Goal: Obtain resource: Download file/media

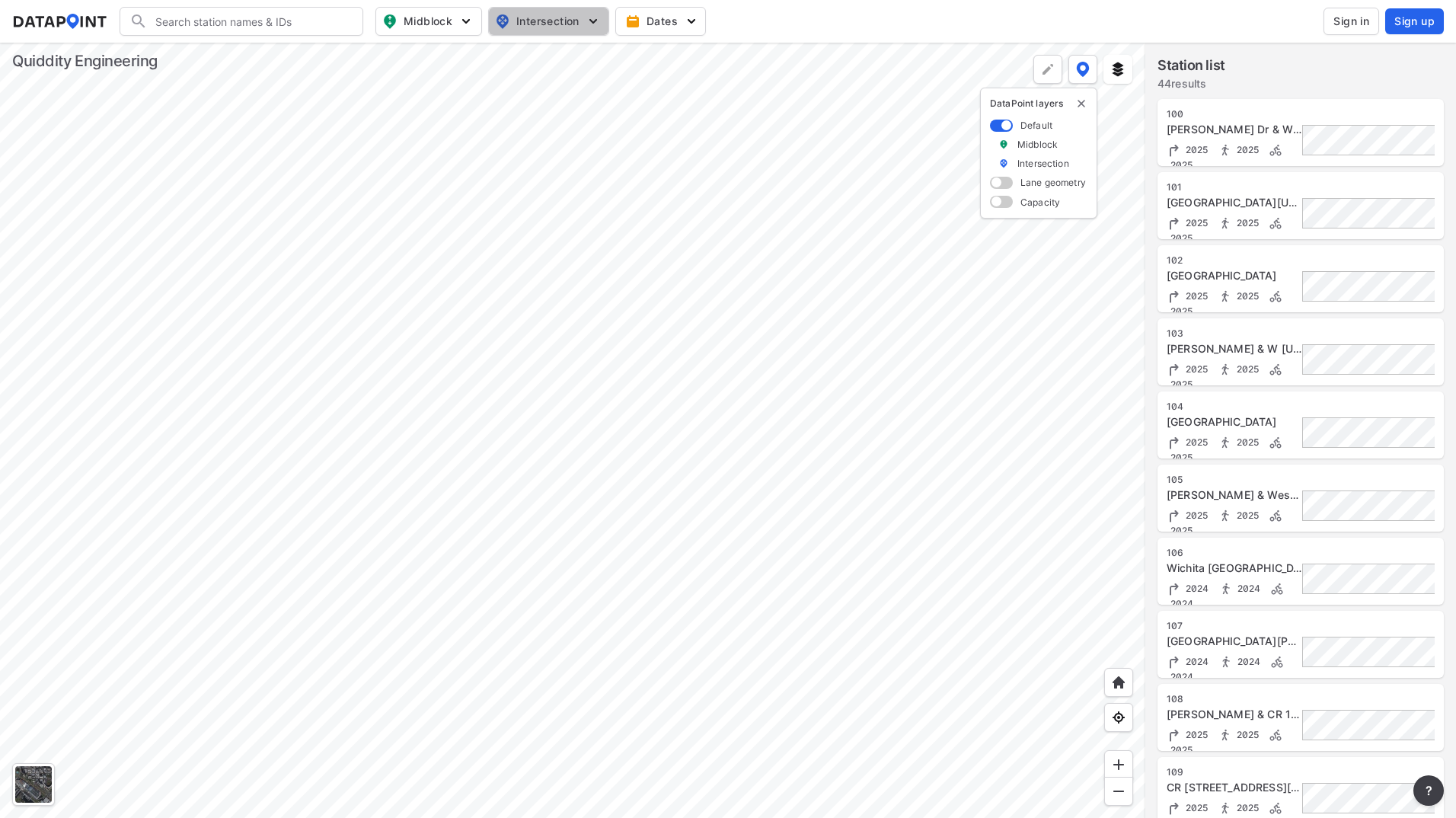
click at [574, 16] on span "Intersection" at bounding box center [546, 21] width 104 height 18
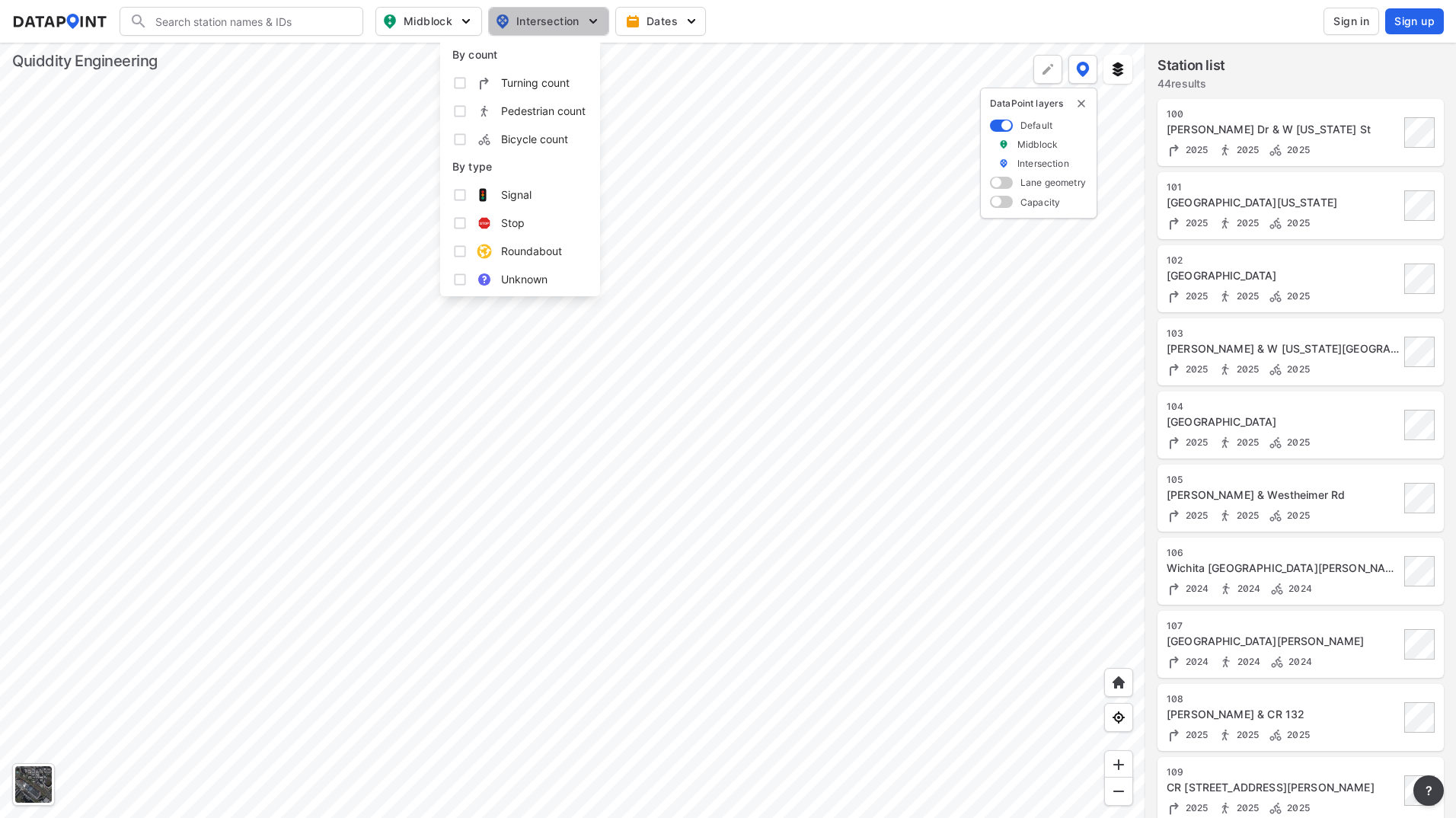
click at [573, 16] on span "Intersection" at bounding box center [546, 21] width 104 height 18
click at [597, 544] on div at bounding box center [573, 430] width 1145 height 775
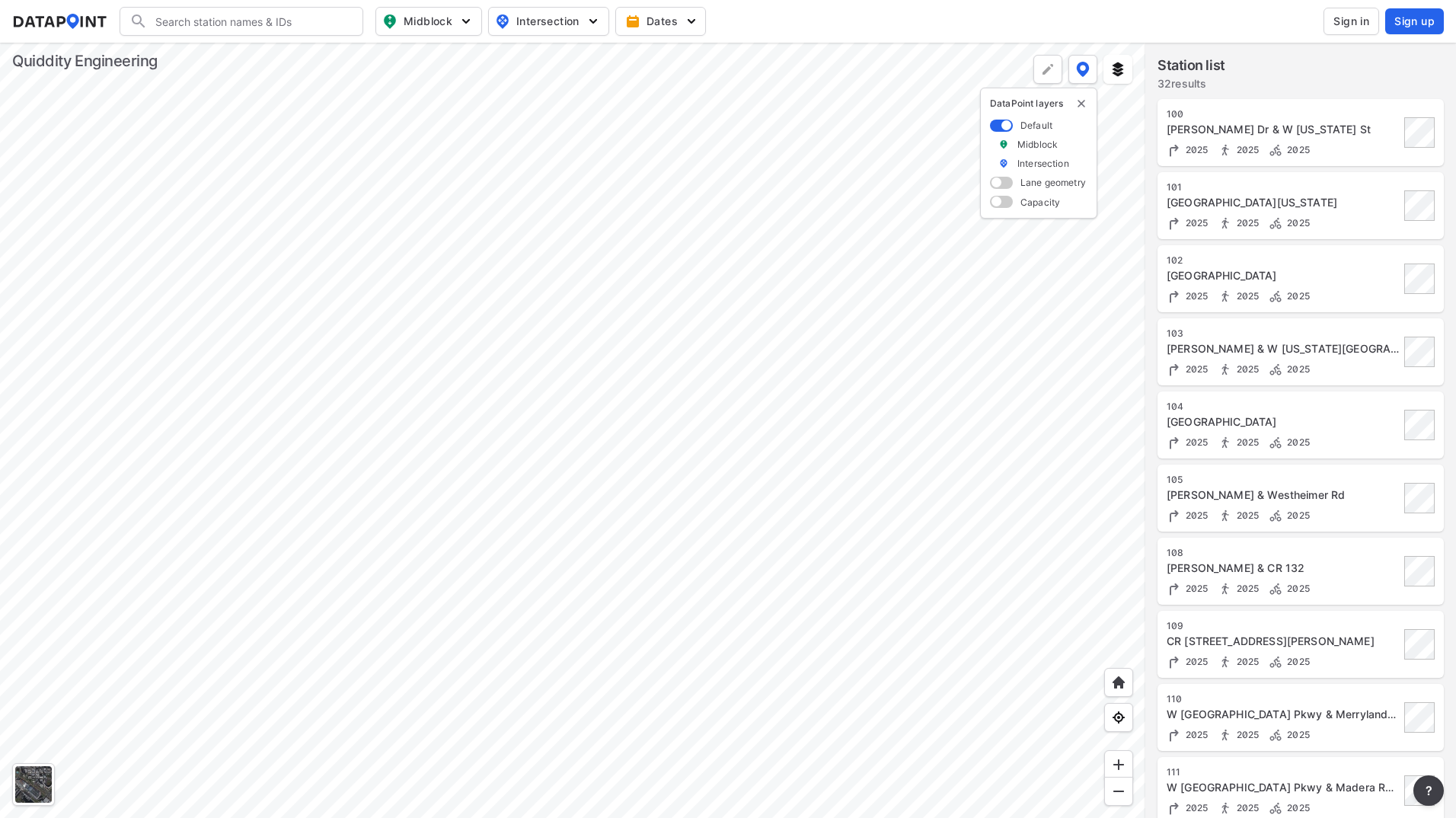
click at [526, 437] on div at bounding box center [573, 430] width 1145 height 775
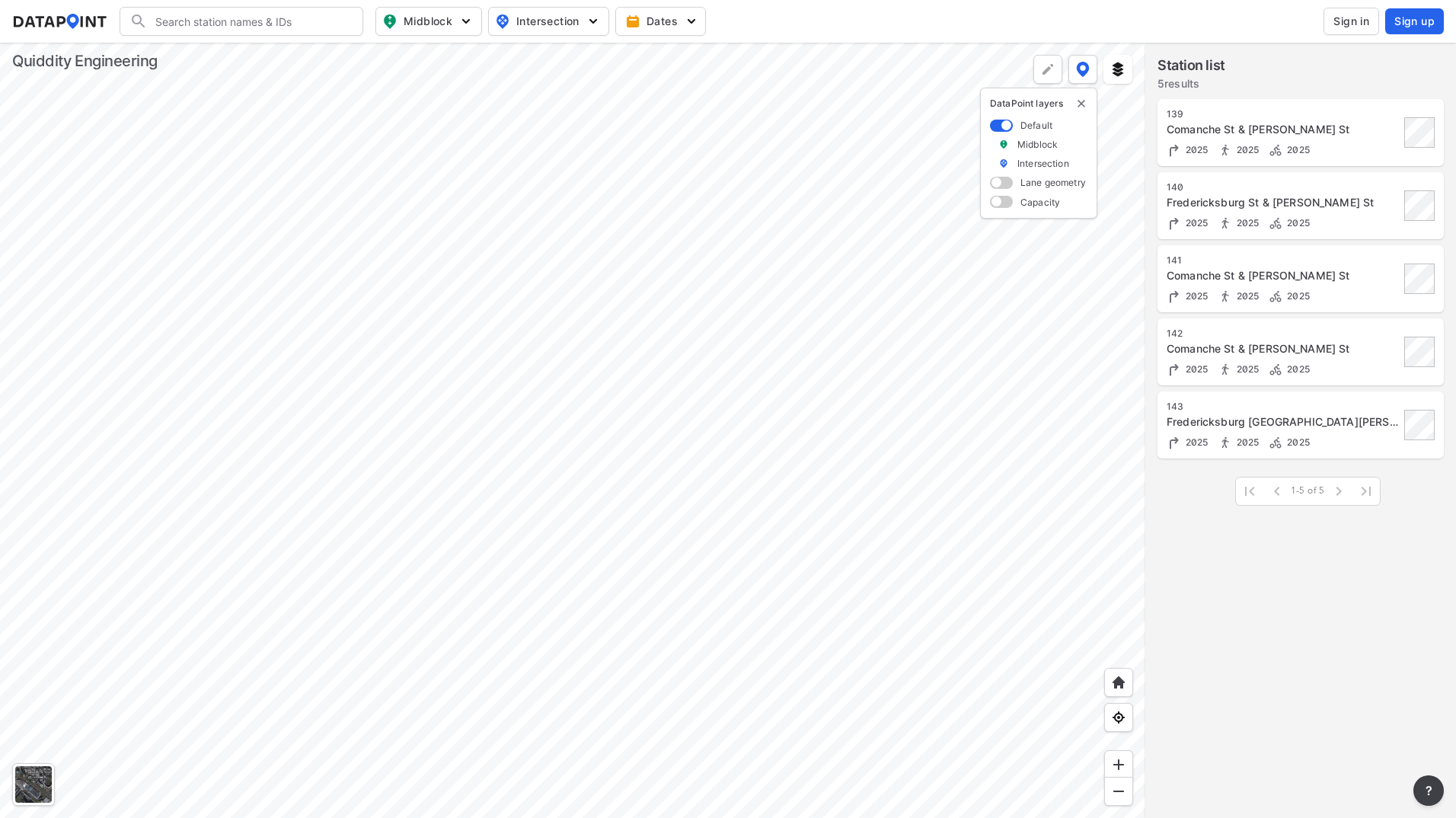
click at [445, 333] on div at bounding box center [573, 430] width 1145 height 775
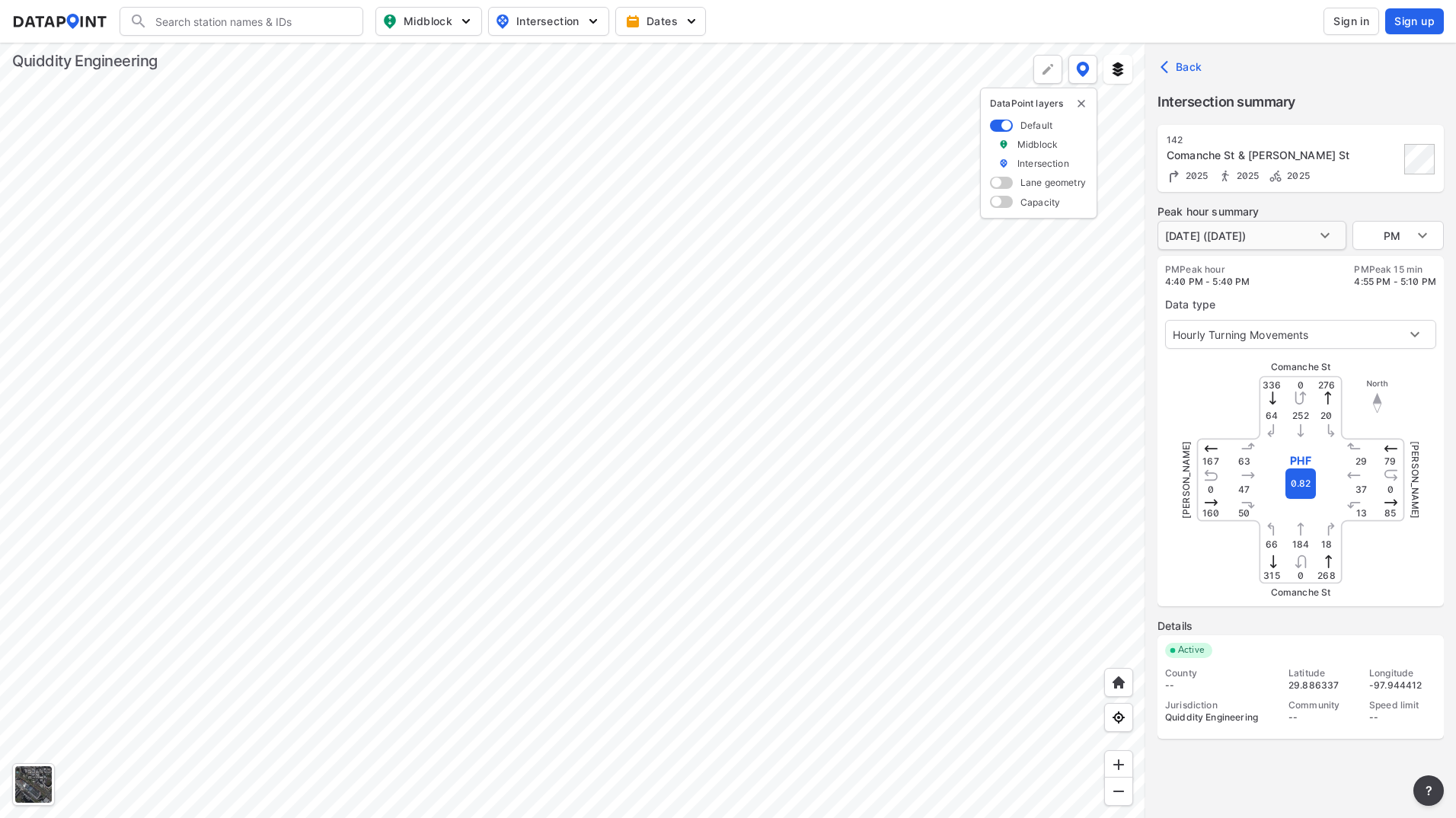
click at [1210, 231] on body "Search Please enter a search term. Midblock Intersection Dates Sign in Sign up …" at bounding box center [728, 409] width 1456 height 818
click at [1210, 231] on li "[DATE] ([DATE])" at bounding box center [1204, 235] width 94 height 29
click at [1123, 76] on img at bounding box center [1117, 69] width 16 height 16
click at [1124, 76] on img at bounding box center [1117, 69] width 16 height 16
click at [1344, 23] on span "Sign in" at bounding box center [1351, 21] width 36 height 16
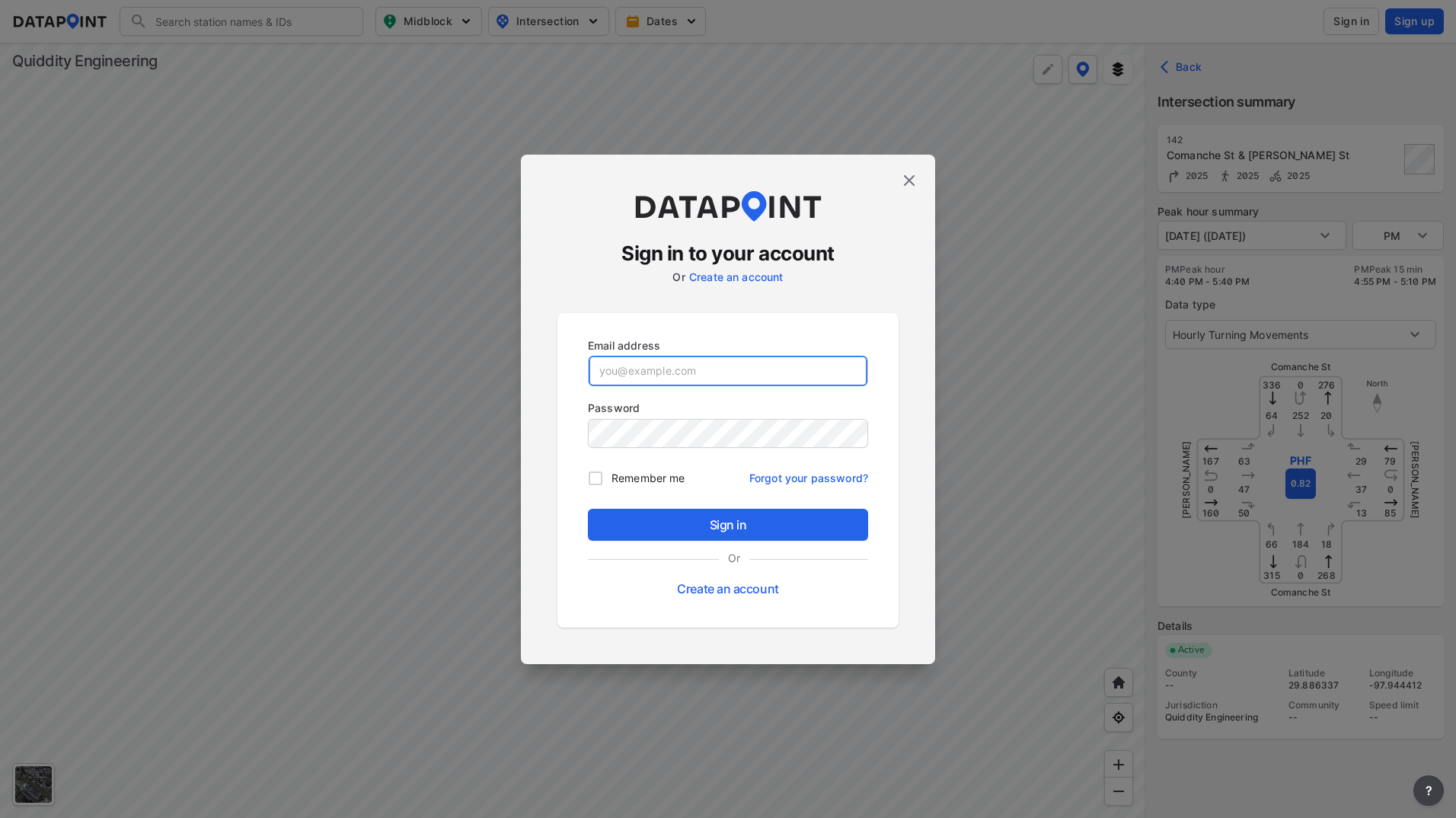
type input "[EMAIL_ADDRESS][DOMAIN_NAME]"
click at [680, 472] on span "Remember me" at bounding box center [647, 478] width 73 height 16
click at [611, 472] on input "Remember me" at bounding box center [595, 478] width 32 height 32
checkbox input "true"
click at [658, 506] on div "Sign in Or Create an account" at bounding box center [728, 557] width 293 height 107
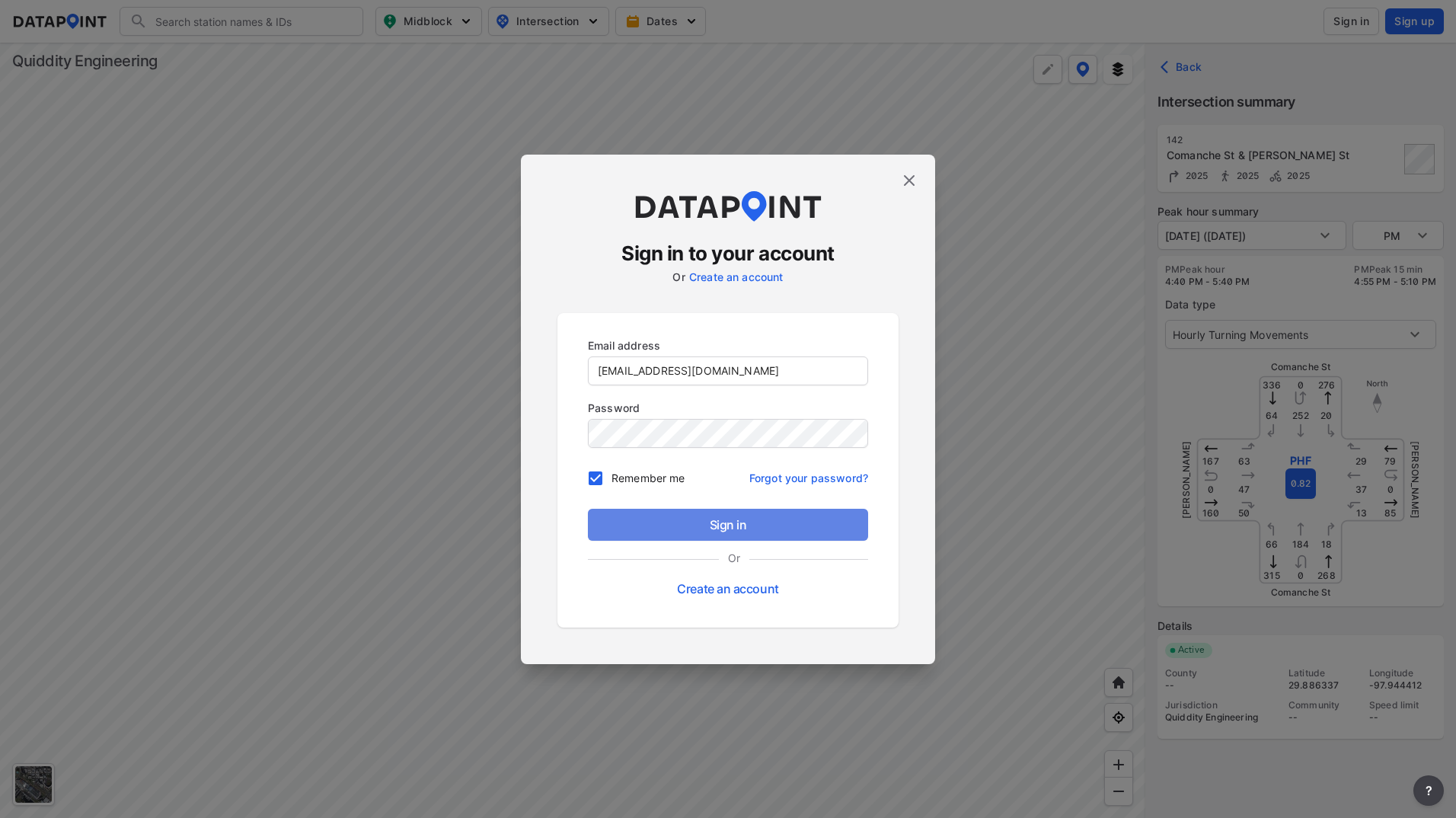
click at [661, 516] on span "Sign in" at bounding box center [727, 525] width 256 height 18
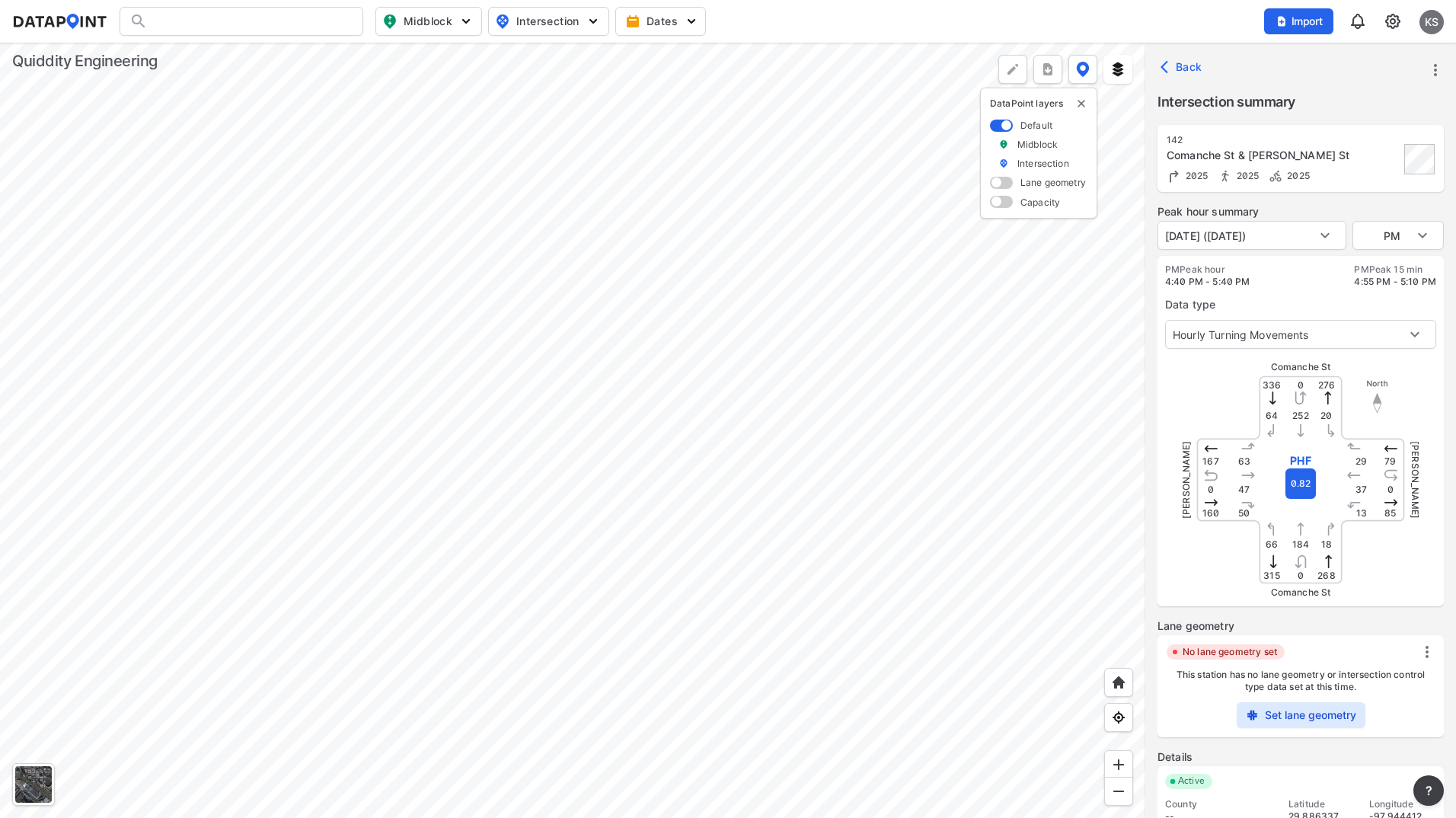
click at [554, 12] on span "Intersection" at bounding box center [546, 21] width 104 height 18
click at [458, 23] on img "button" at bounding box center [466, 21] width 16 height 16
click at [458, 22] on span "Midblock" at bounding box center [426, 21] width 90 height 18
click at [676, 30] on button "Dates" at bounding box center [661, 21] width 90 height 29
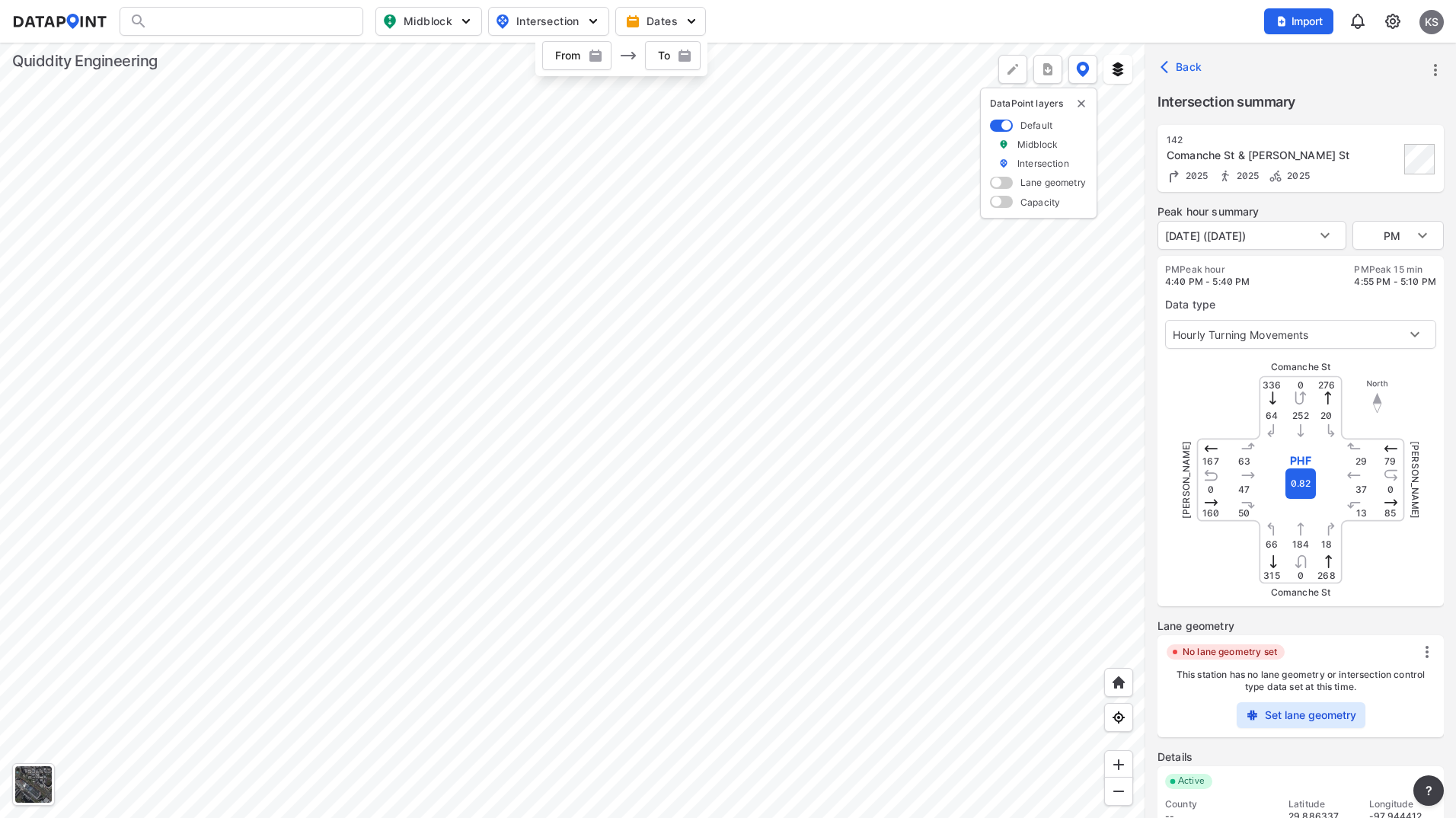
click at [677, 31] on button "Dates" at bounding box center [661, 21] width 90 height 29
click at [1395, 24] on img at bounding box center [1393, 21] width 18 height 18
click at [1369, 61] on link "Data management" at bounding box center [1326, 58] width 131 height 16
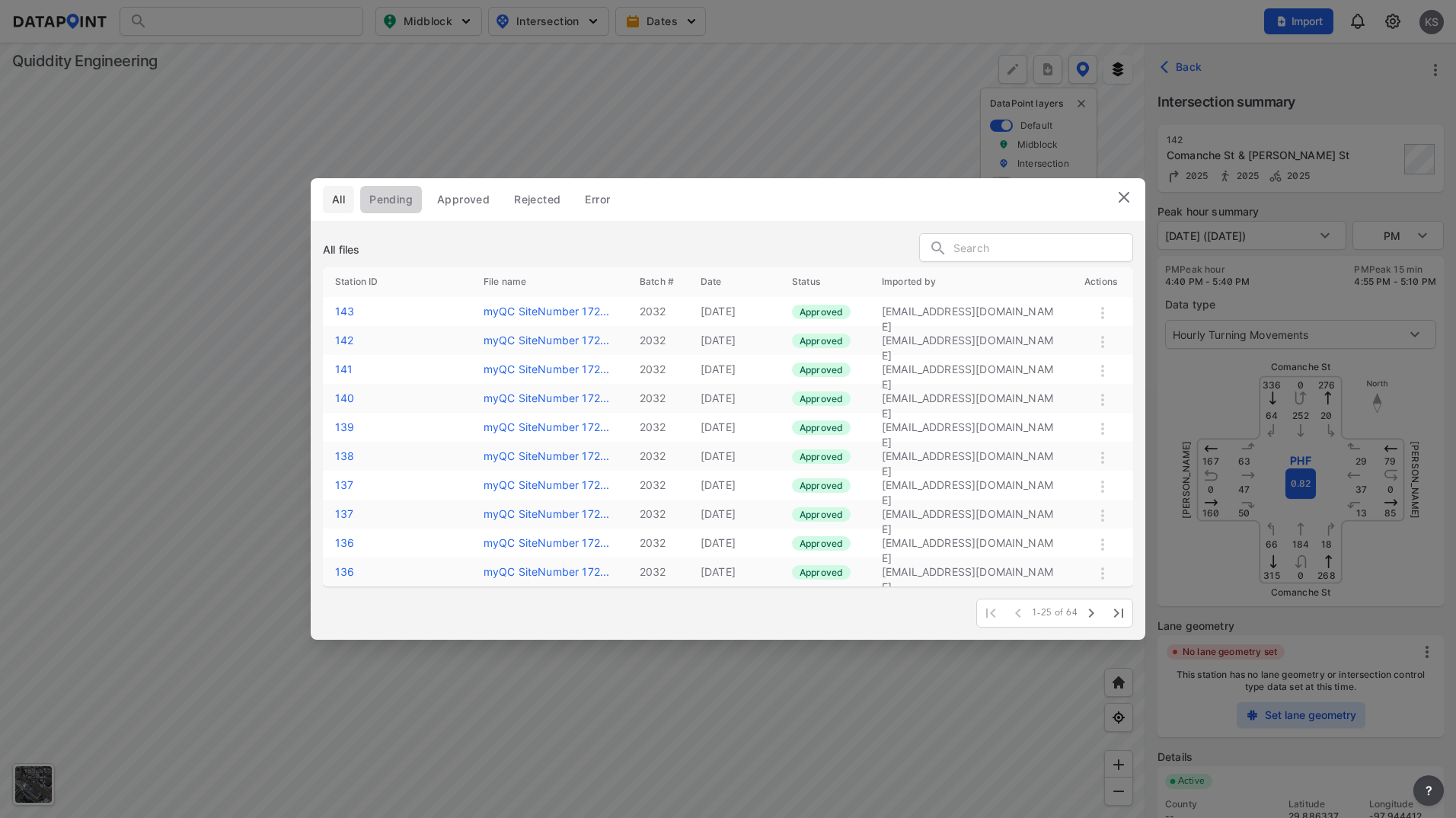
click at [394, 208] on button "Pending" at bounding box center [390, 199] width 62 height 27
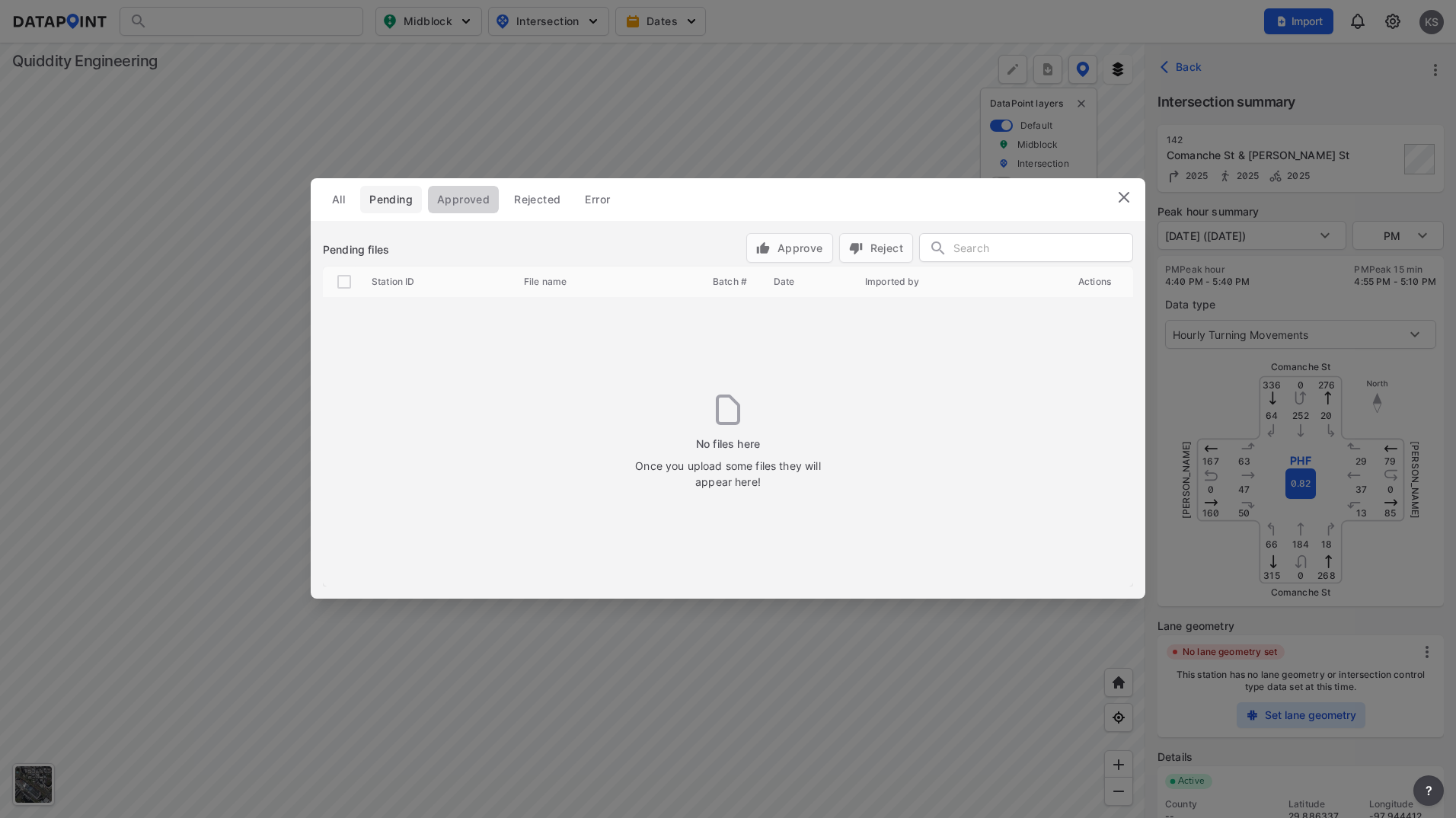
drag, startPoint x: 479, startPoint y: 200, endPoint x: 494, endPoint y: 200, distance: 15.0
click at [480, 200] on span "Approved" at bounding box center [463, 199] width 53 height 16
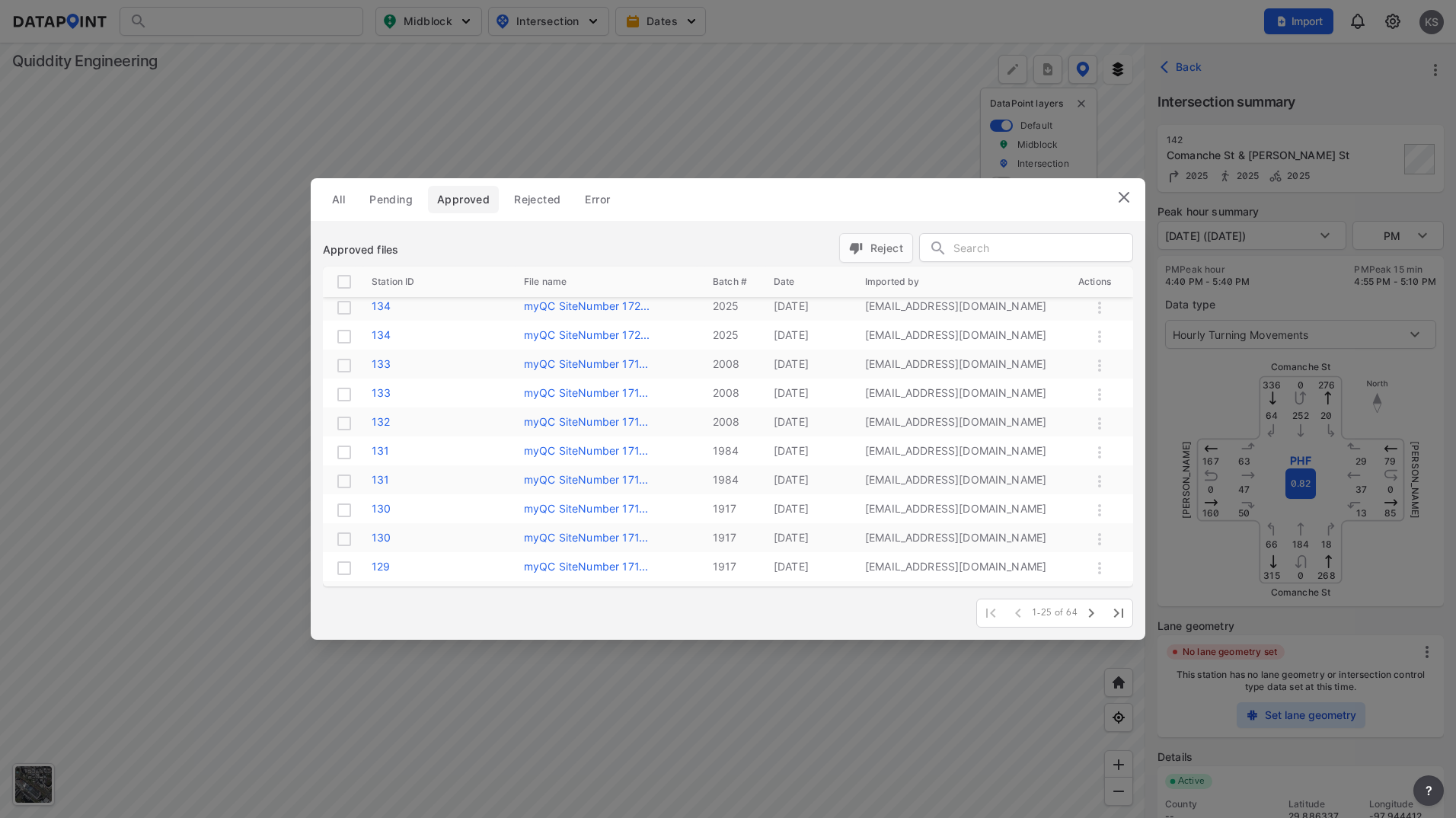
scroll to position [434, 0]
click at [1122, 196] on img at bounding box center [1123, 197] width 18 height 18
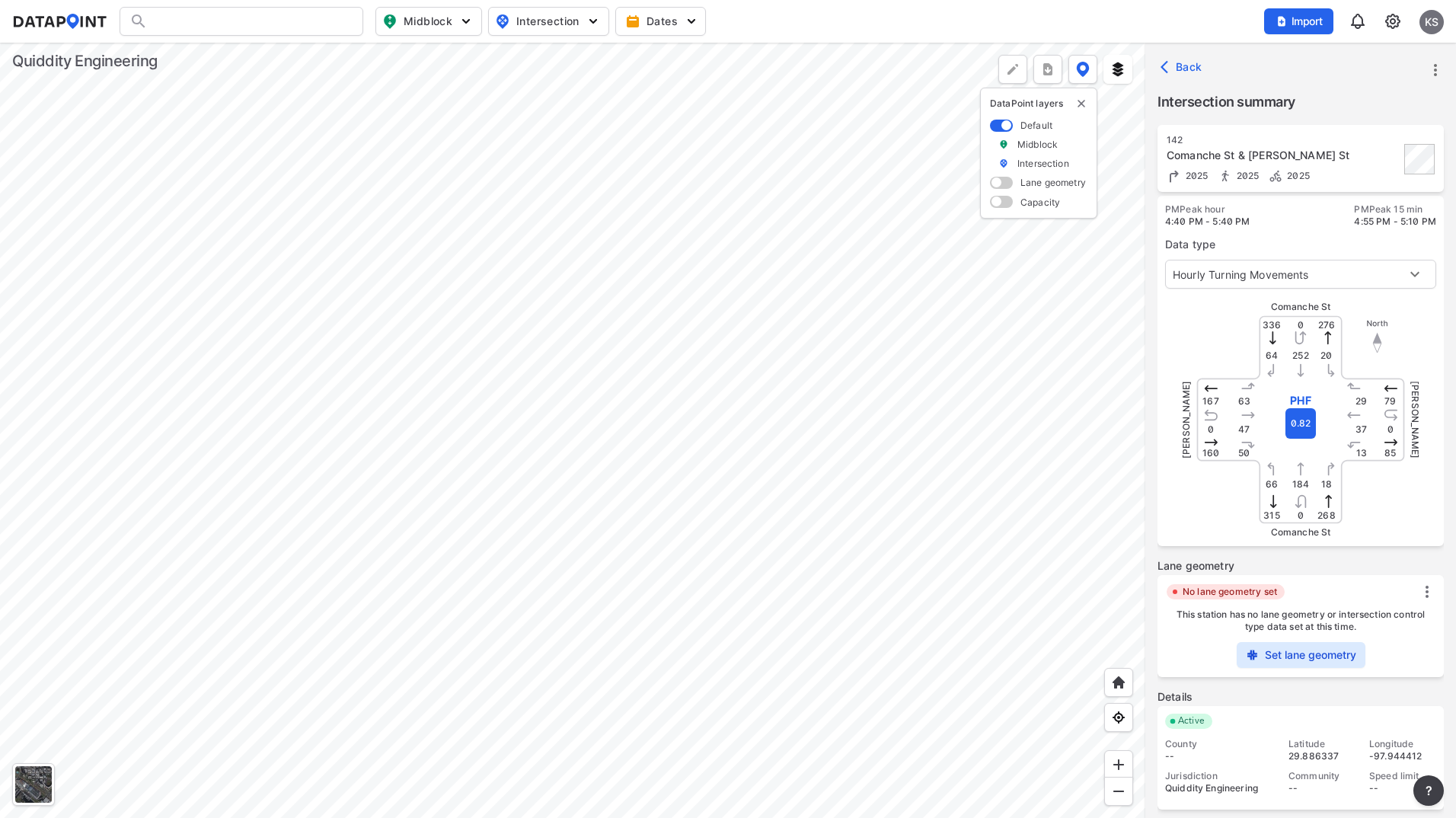
scroll to position [119, 0]
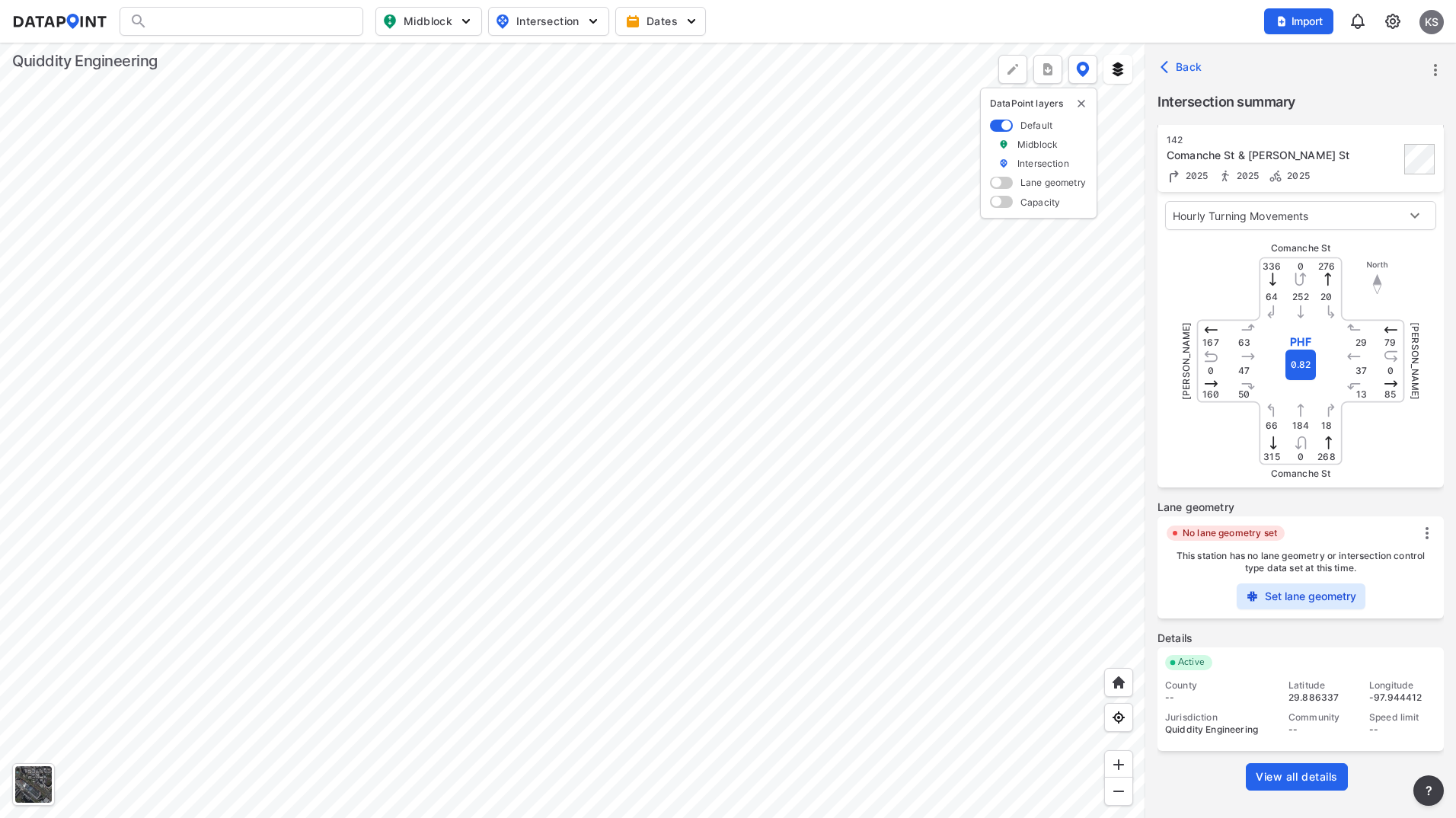
click at [1290, 794] on div "View all details" at bounding box center [1300, 788] width 286 height 51
click at [1288, 780] on span "View all details" at bounding box center [1297, 777] width 82 height 16
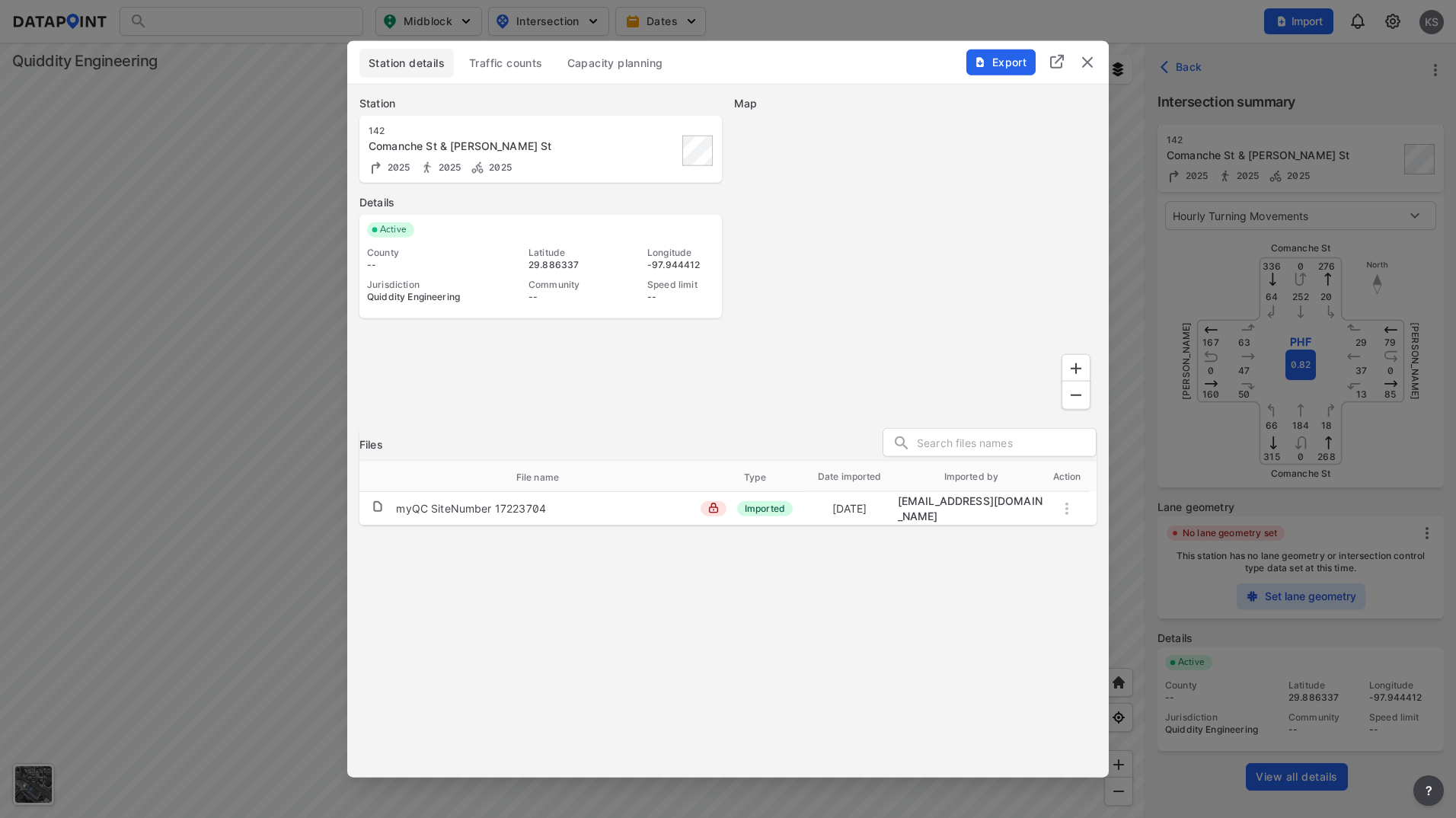
click at [530, 67] on span "Traffic counts" at bounding box center [506, 63] width 74 height 16
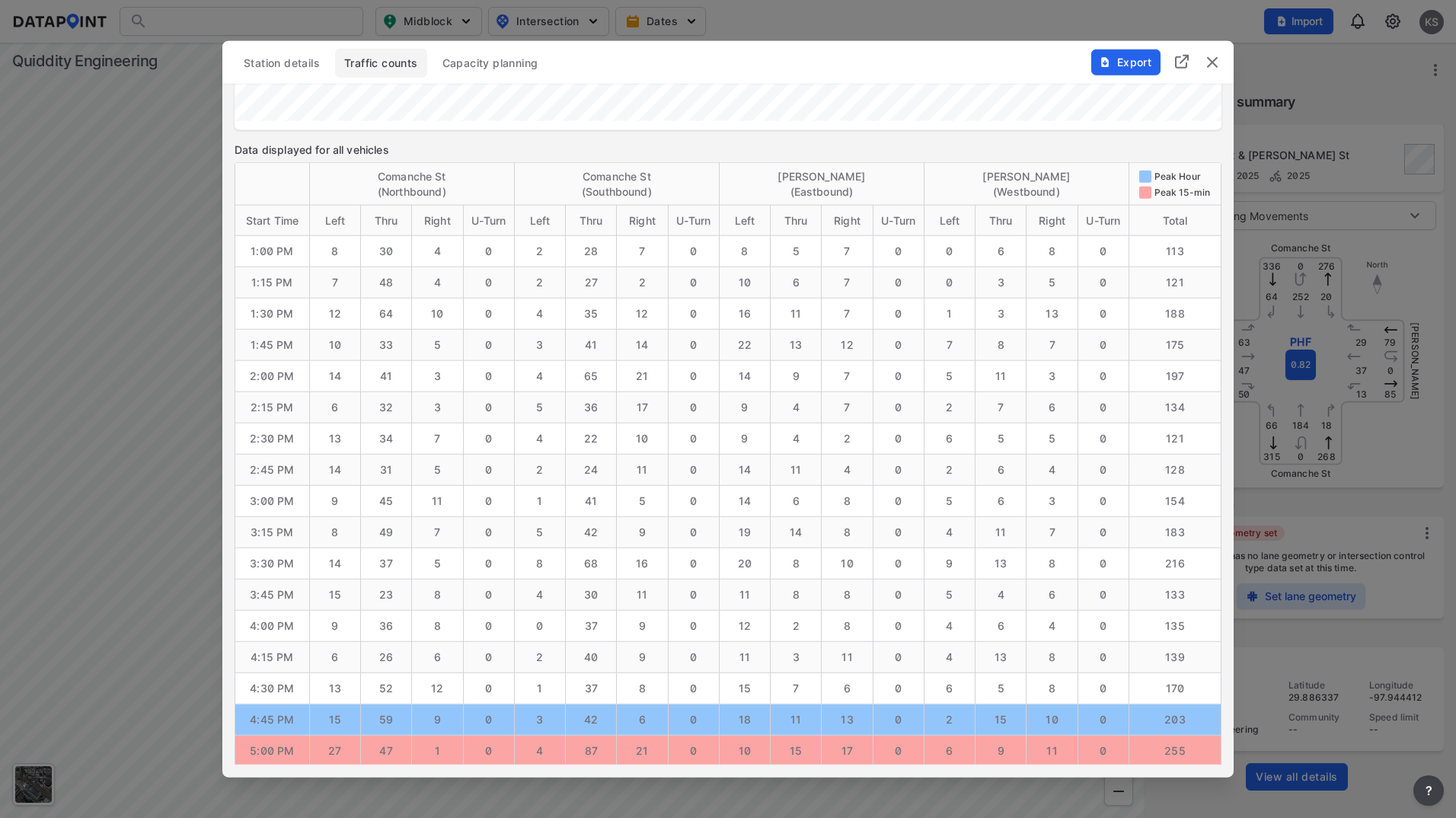
scroll to position [1449, 0]
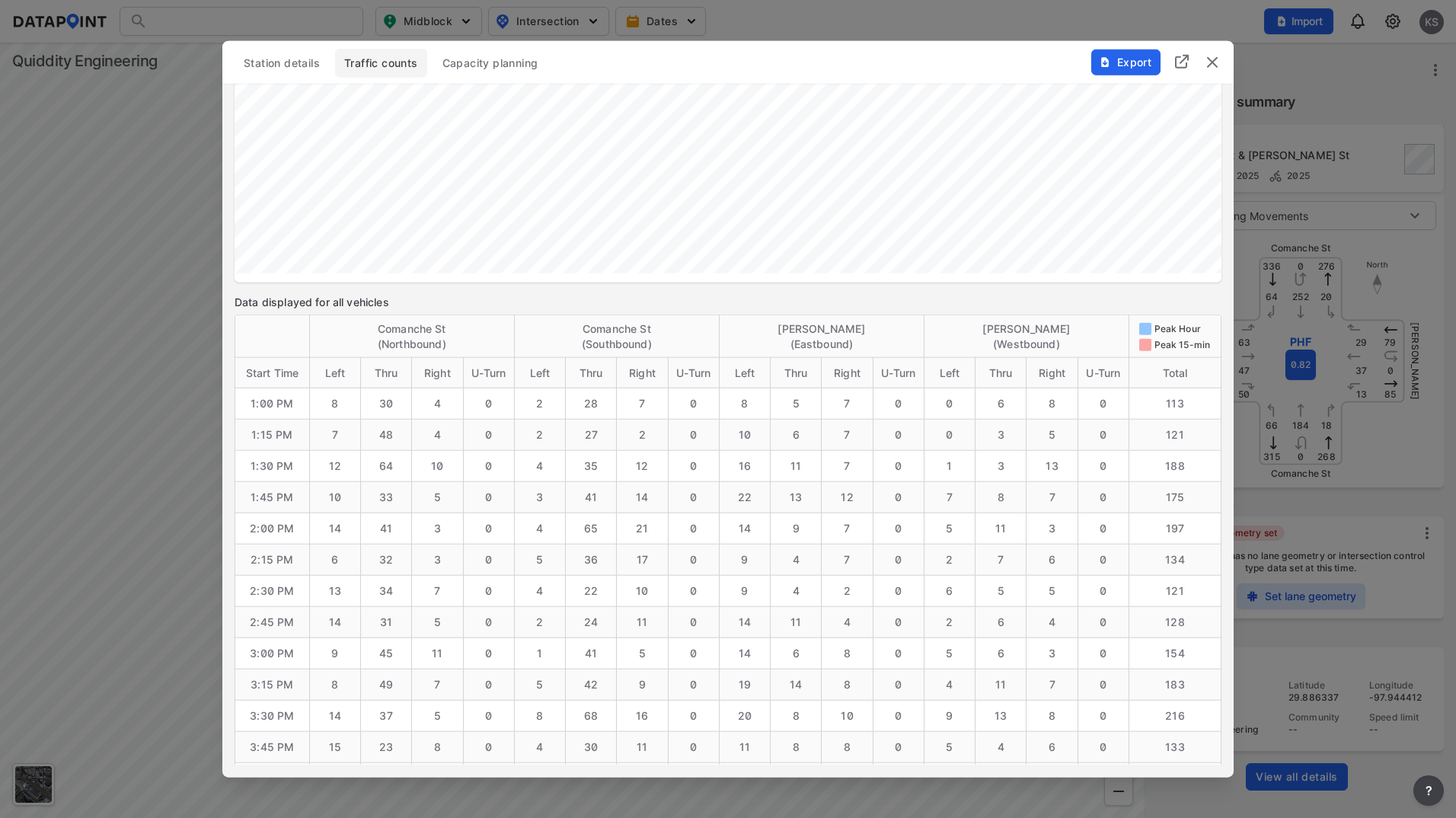
click at [1161, 346] on label "Peak 15-min" at bounding box center [1182, 344] width 57 height 16
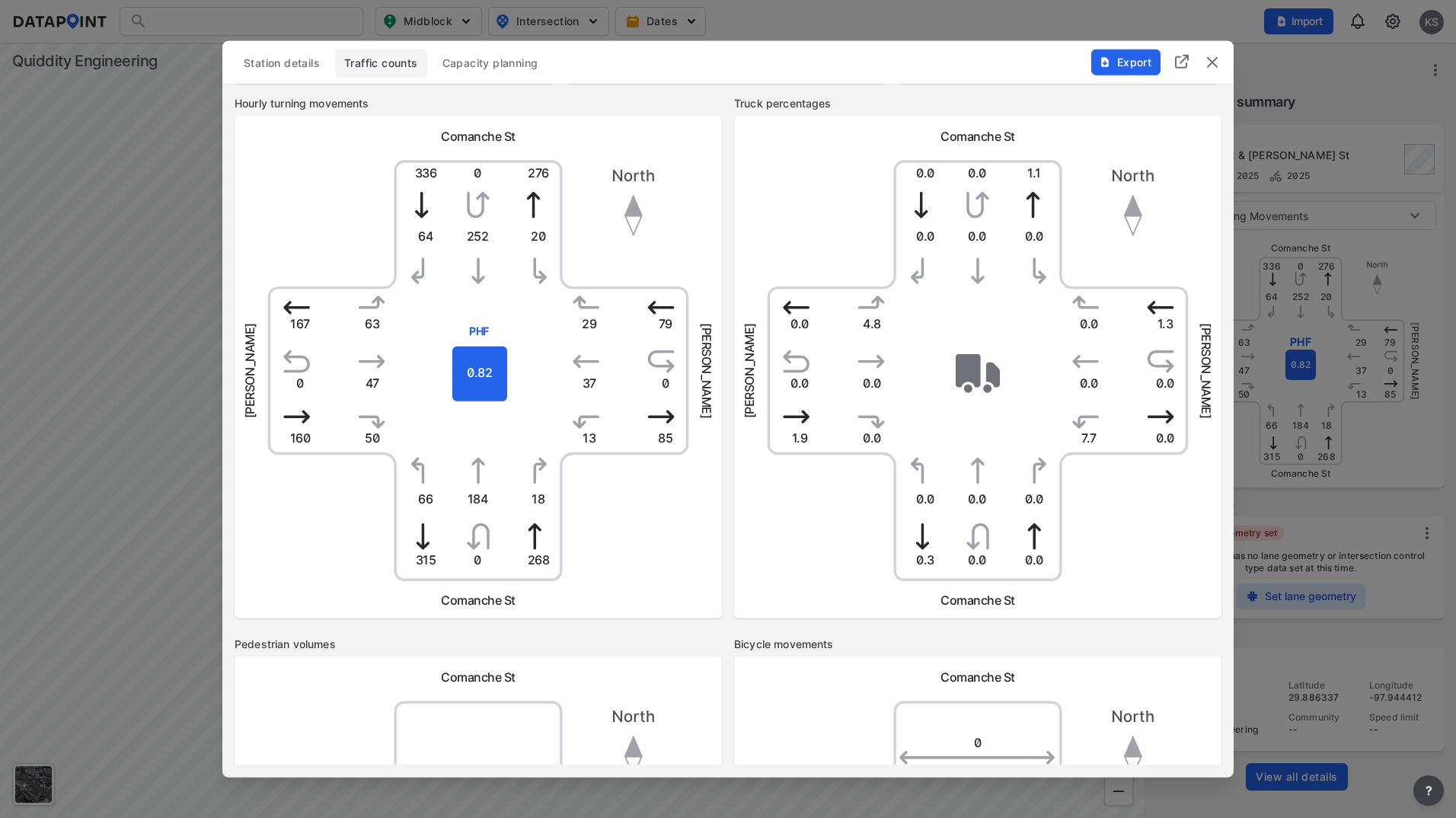
scroll to position [2, 0]
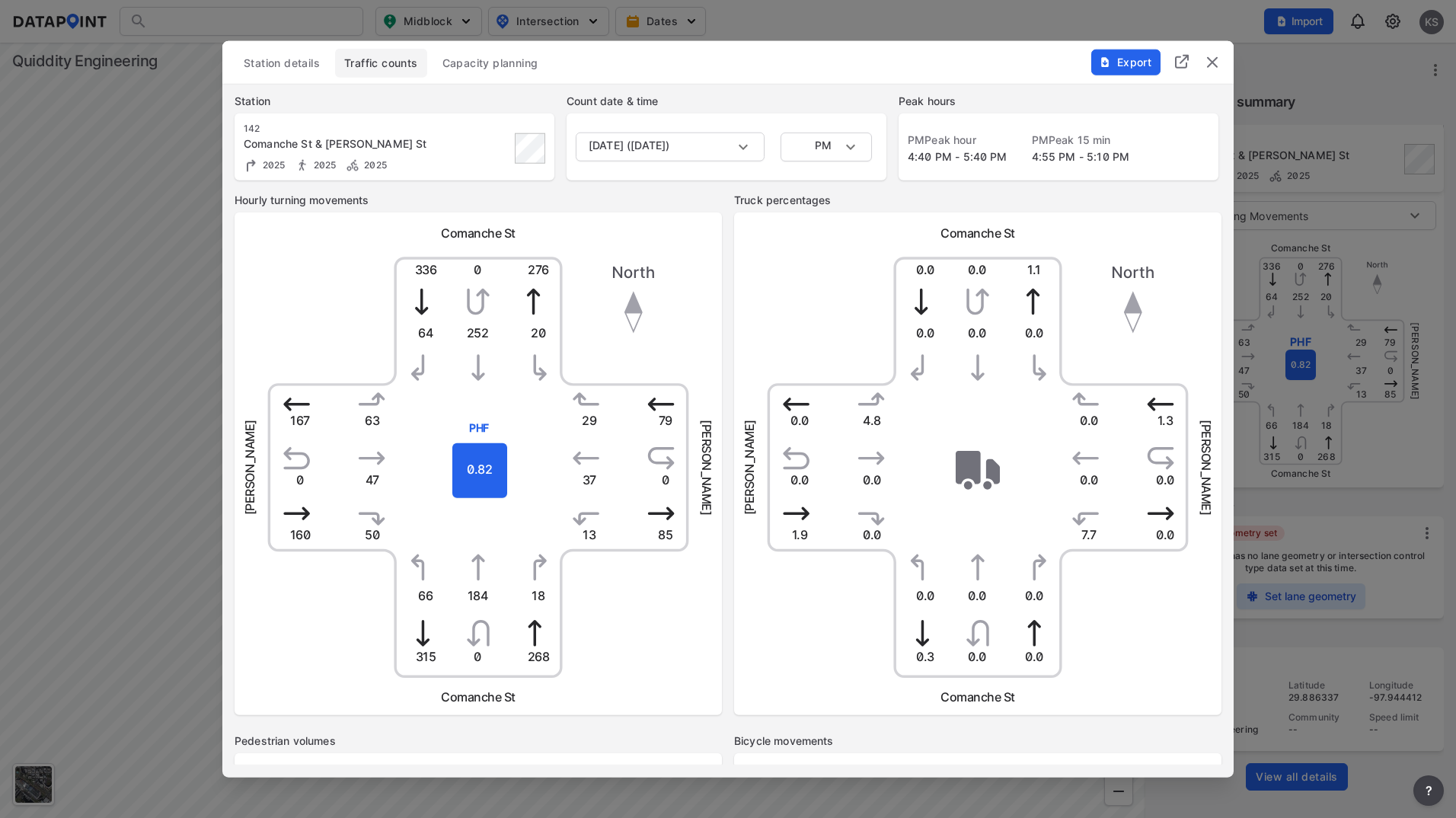
click at [475, 75] on button "Capacity planning" at bounding box center [490, 62] width 114 height 29
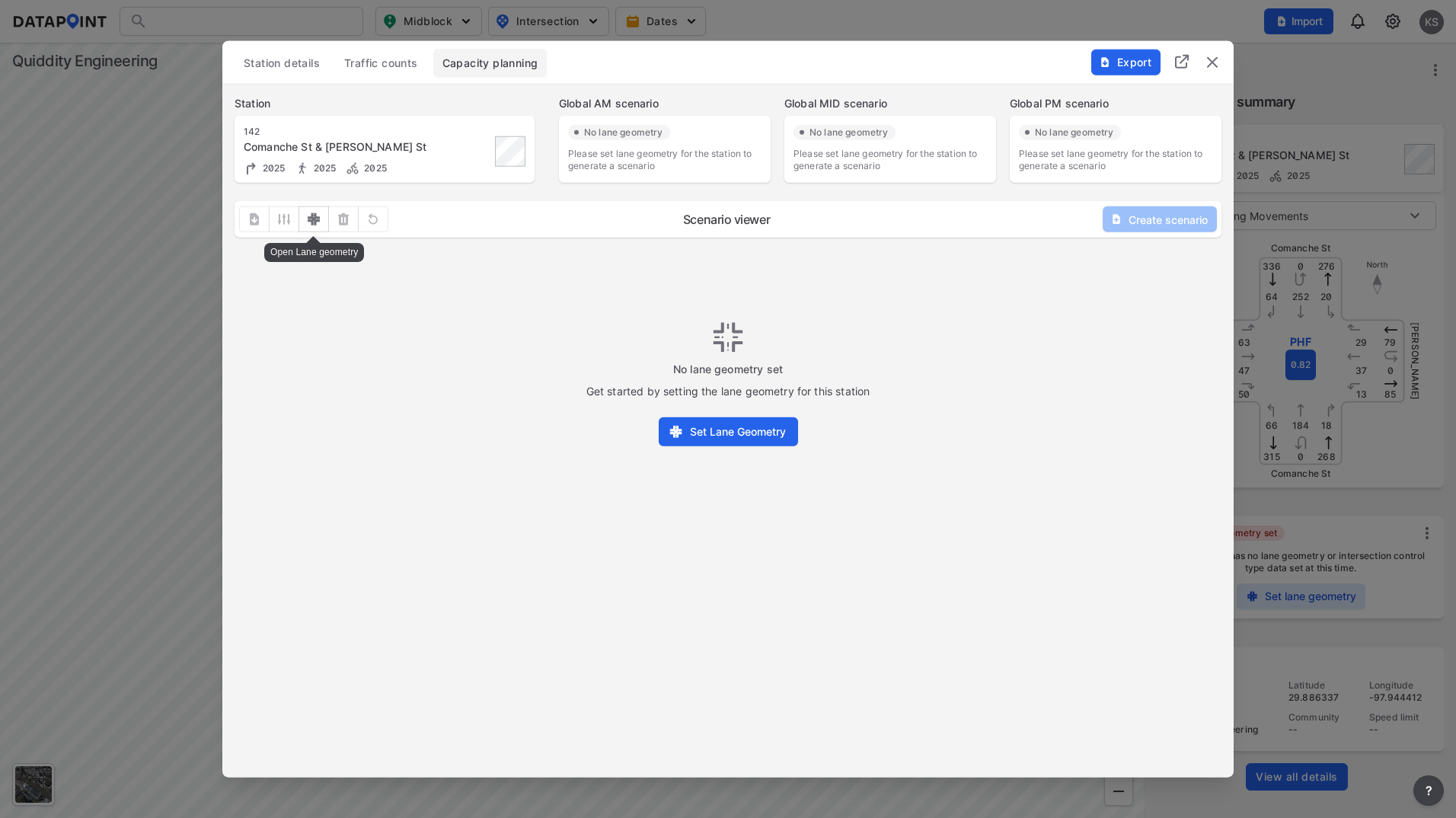
click at [288, 223] on div "outlined primary button group" at bounding box center [314, 220] width 150 height 26
click at [375, 67] on span "Traffic counts" at bounding box center [381, 63] width 74 height 16
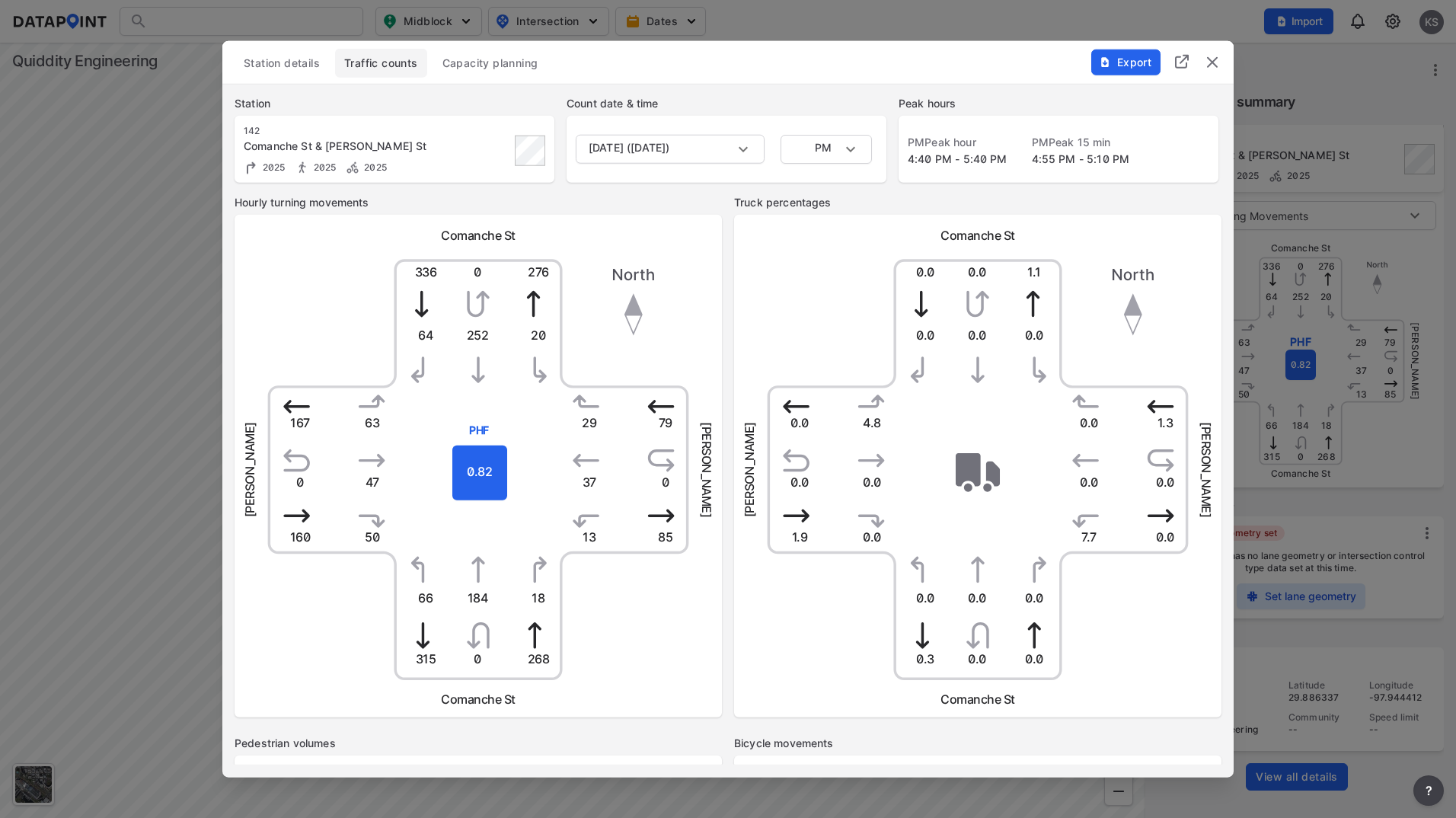
click at [458, 69] on span "Capacity planning" at bounding box center [490, 63] width 96 height 16
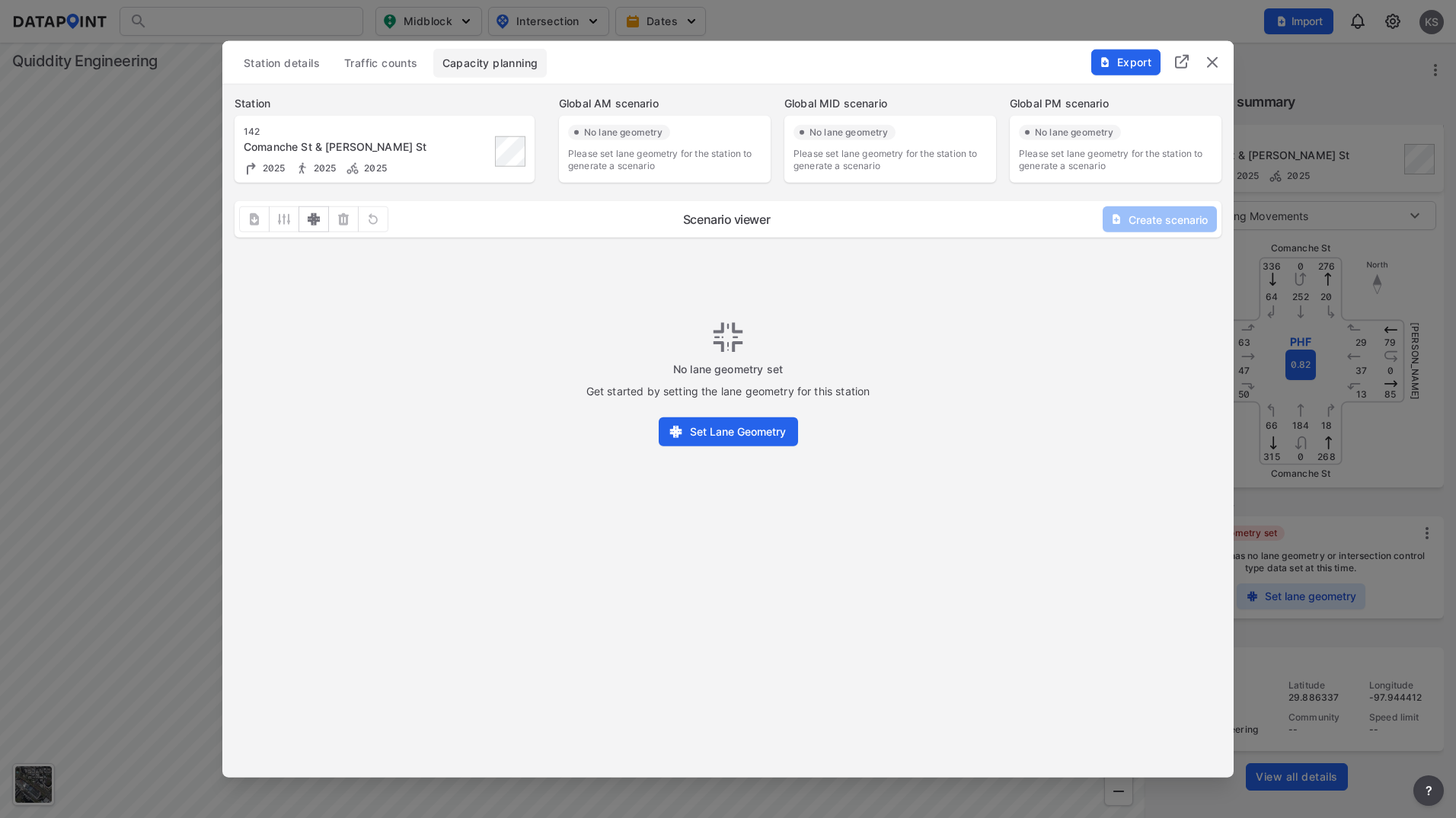
click at [368, 57] on span "Traffic counts" at bounding box center [381, 63] width 74 height 16
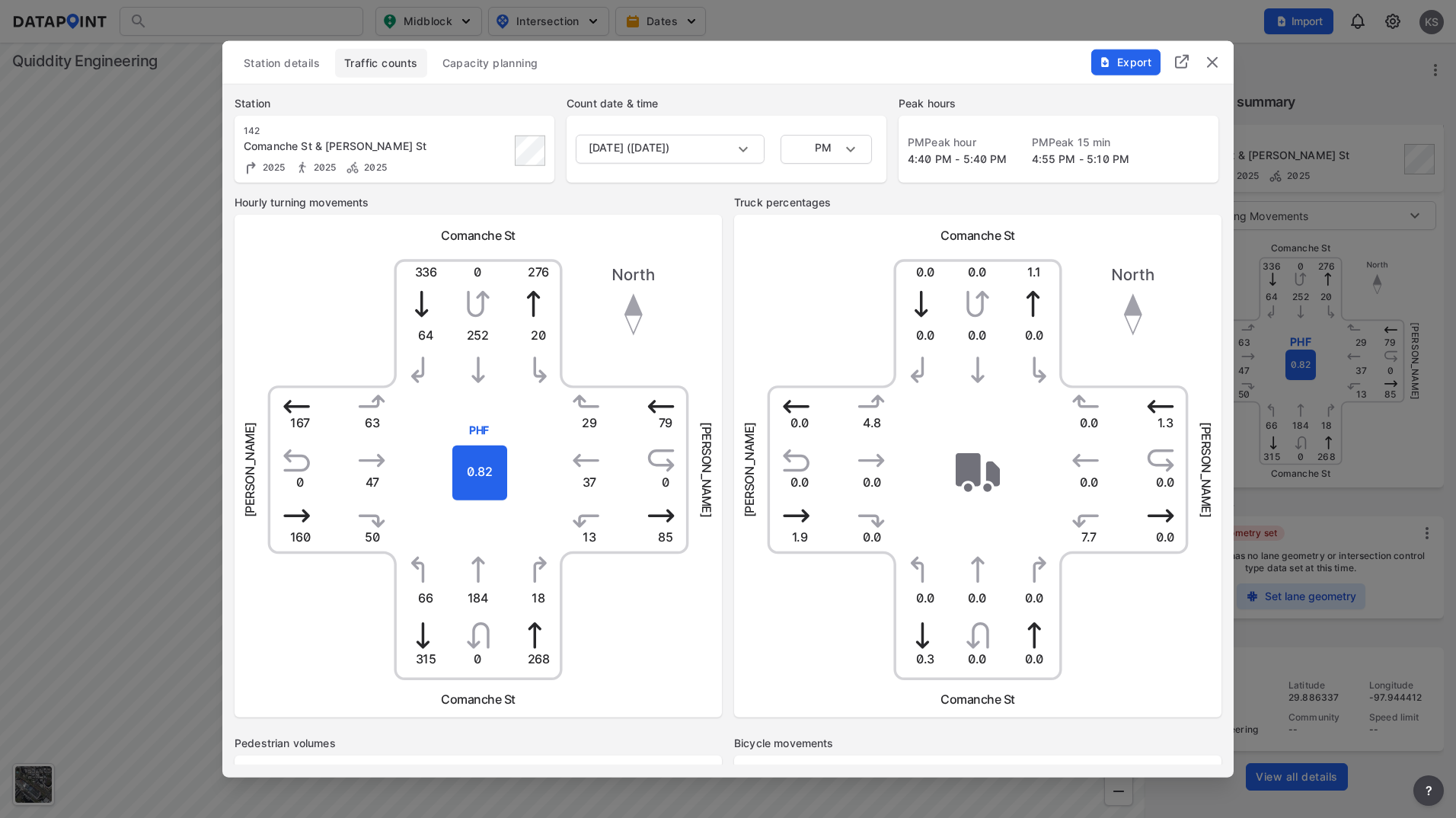
click at [290, 66] on span "Station details" at bounding box center [281, 63] width 76 height 16
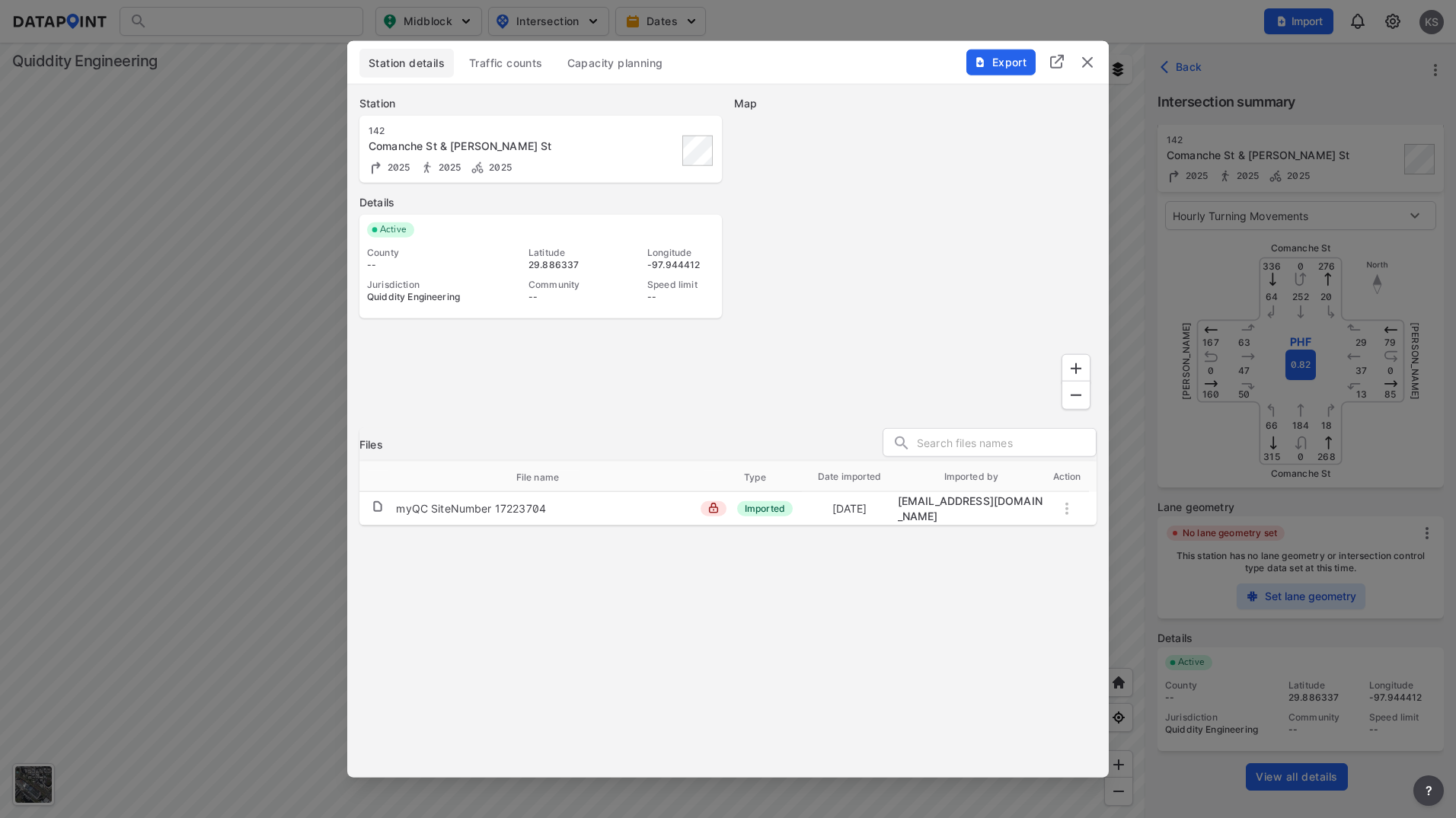
click at [1054, 65] on img at bounding box center [1057, 62] width 18 height 18
click at [1091, 66] on img "delete" at bounding box center [1087, 62] width 18 height 18
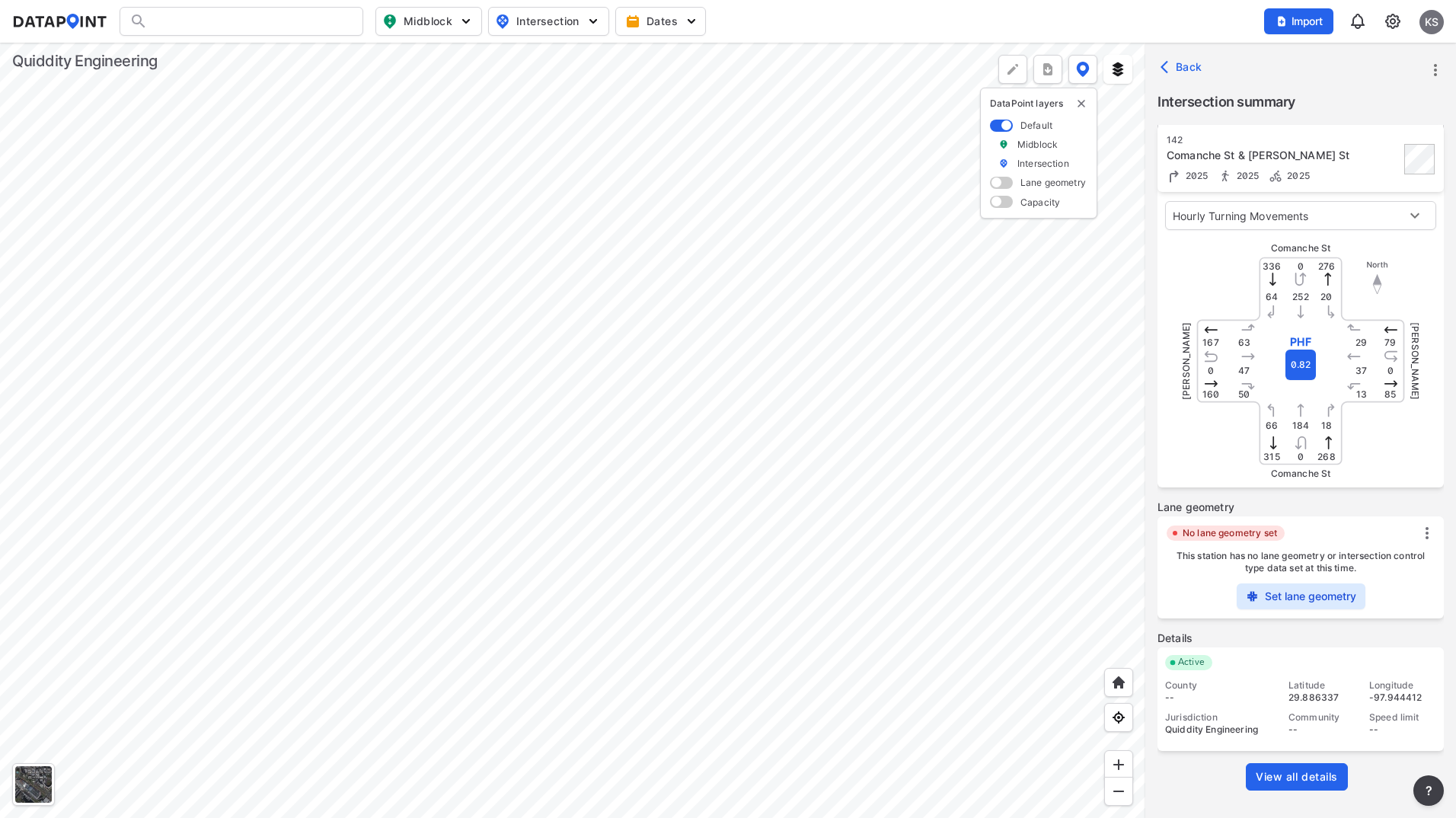
click at [637, 393] on div at bounding box center [573, 430] width 1145 height 775
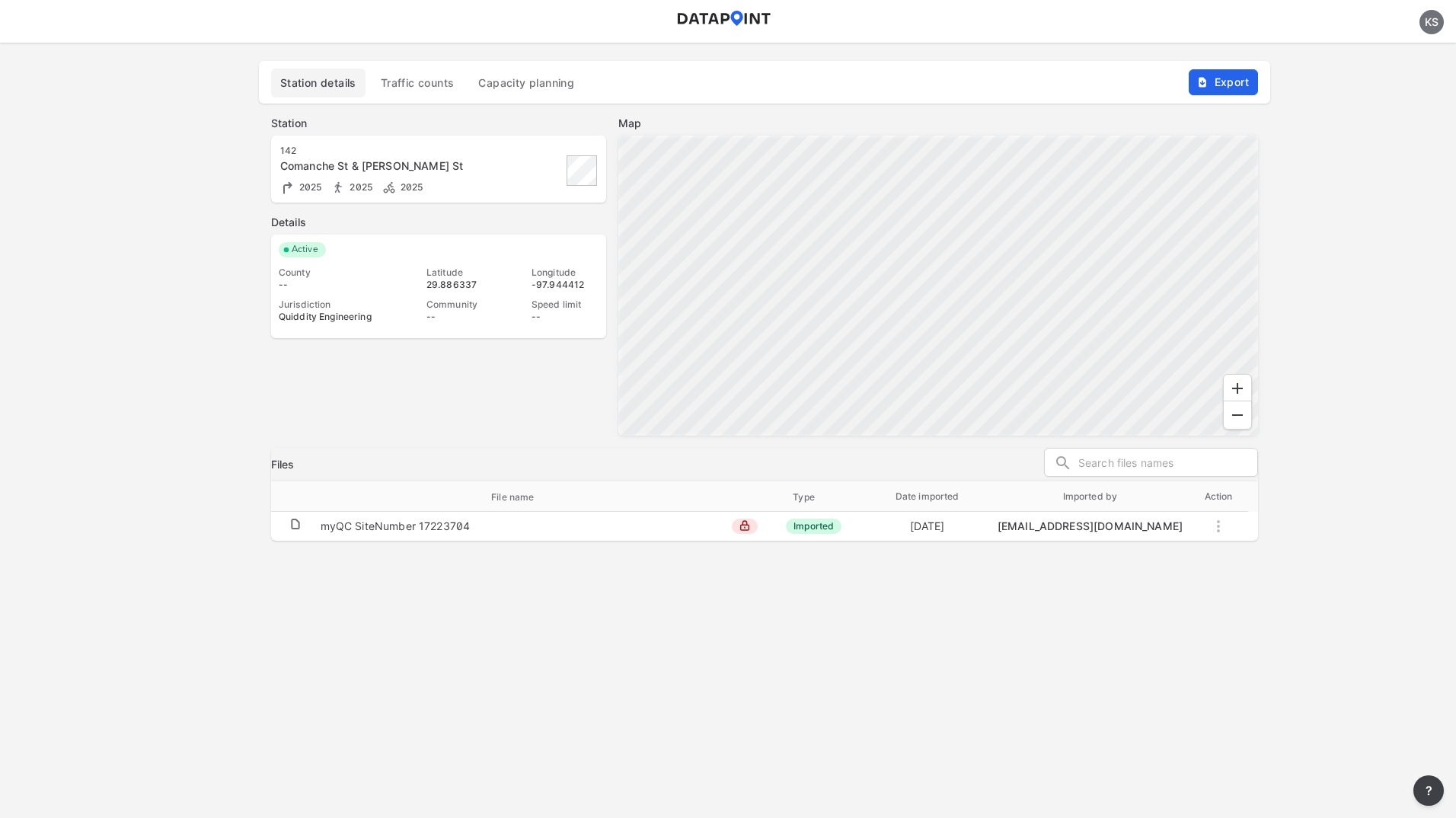
click at [445, 524] on div "myQC SiteNumber 17223704" at bounding box center [395, 526] width 150 height 16
click at [385, 533] on div "myQC SiteNumber 17223704" at bounding box center [395, 526] width 150 height 16
drag, startPoint x: 385, startPoint y: 533, endPoint x: 316, endPoint y: 528, distance: 69.2
click at [316, 528] on td at bounding box center [296, 526] width 49 height 29
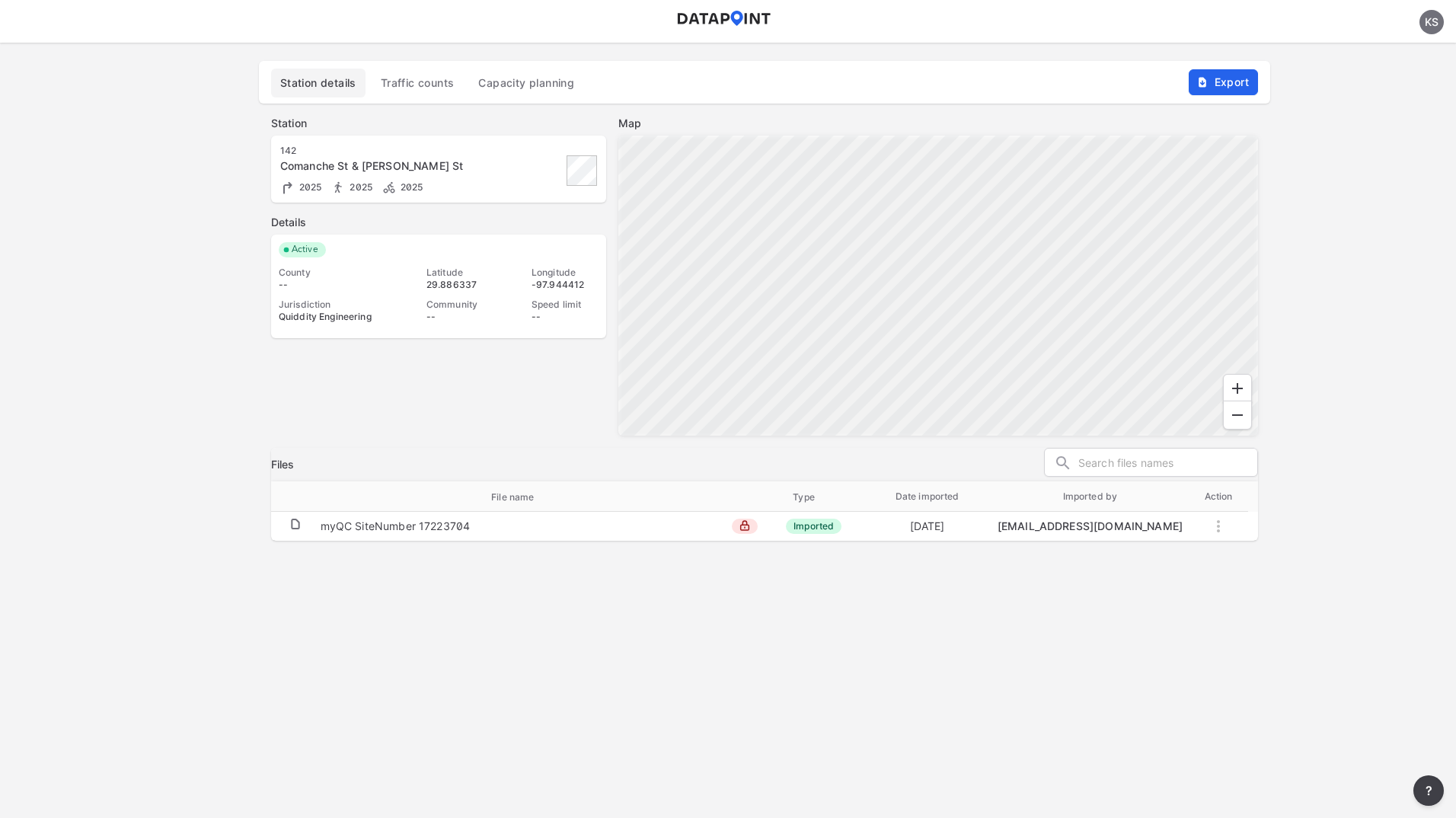
click at [295, 526] on img at bounding box center [295, 524] width 12 height 12
click at [404, 84] on span "Traffic counts" at bounding box center [417, 83] width 74 height 16
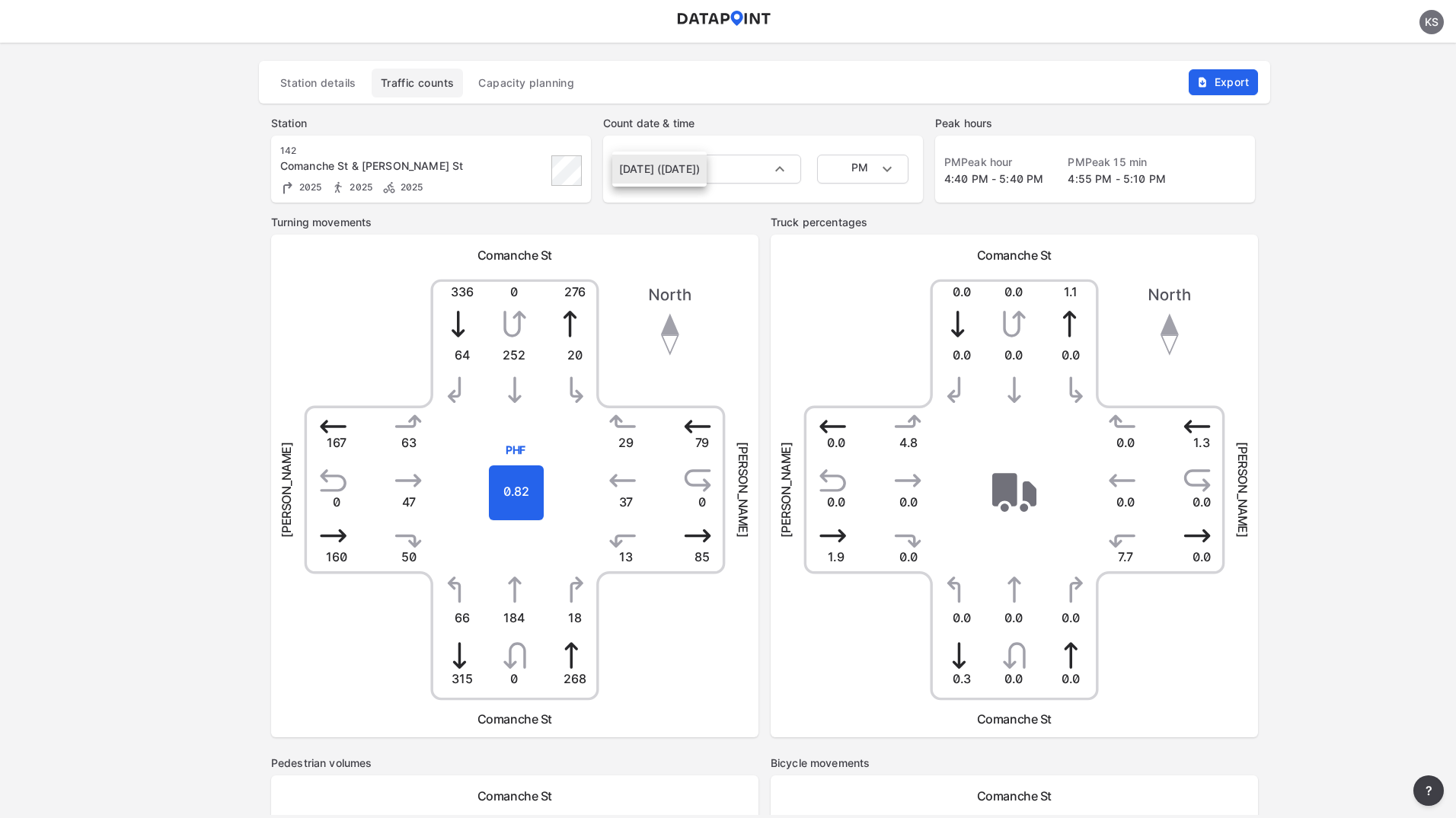
click at [670, 43] on body "KS Station details Traffic counts Capacity planning Export Station 142 Comanche…" at bounding box center [728, 43] width 1456 height 0
click at [670, 161] on li "[DATE] ([DATE])" at bounding box center [659, 169] width 94 height 29
click at [868, 43] on body "KS Station details Traffic counts Capacity planning Export Station 142 Comanche…" at bounding box center [728, 43] width 1456 height 0
click at [858, 109] on li "AM" at bounding box center [862, 111] width 91 height 29
click at [1320, 306] on div "Station details Traffic counts Capacity planning Export Station 142 Comanche St…" at bounding box center [728, 451] width 1456 height 818
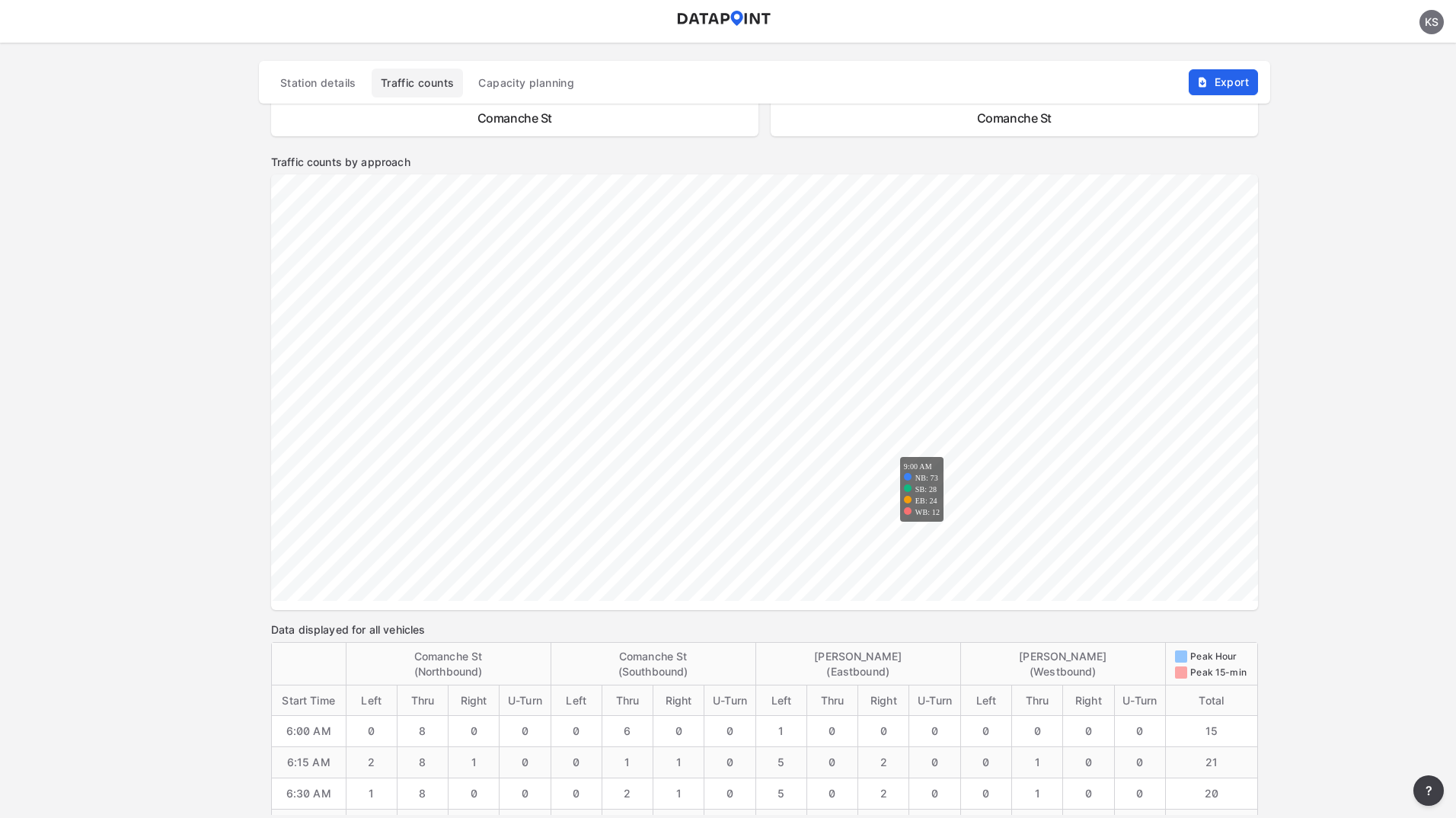
scroll to position [1218, 0]
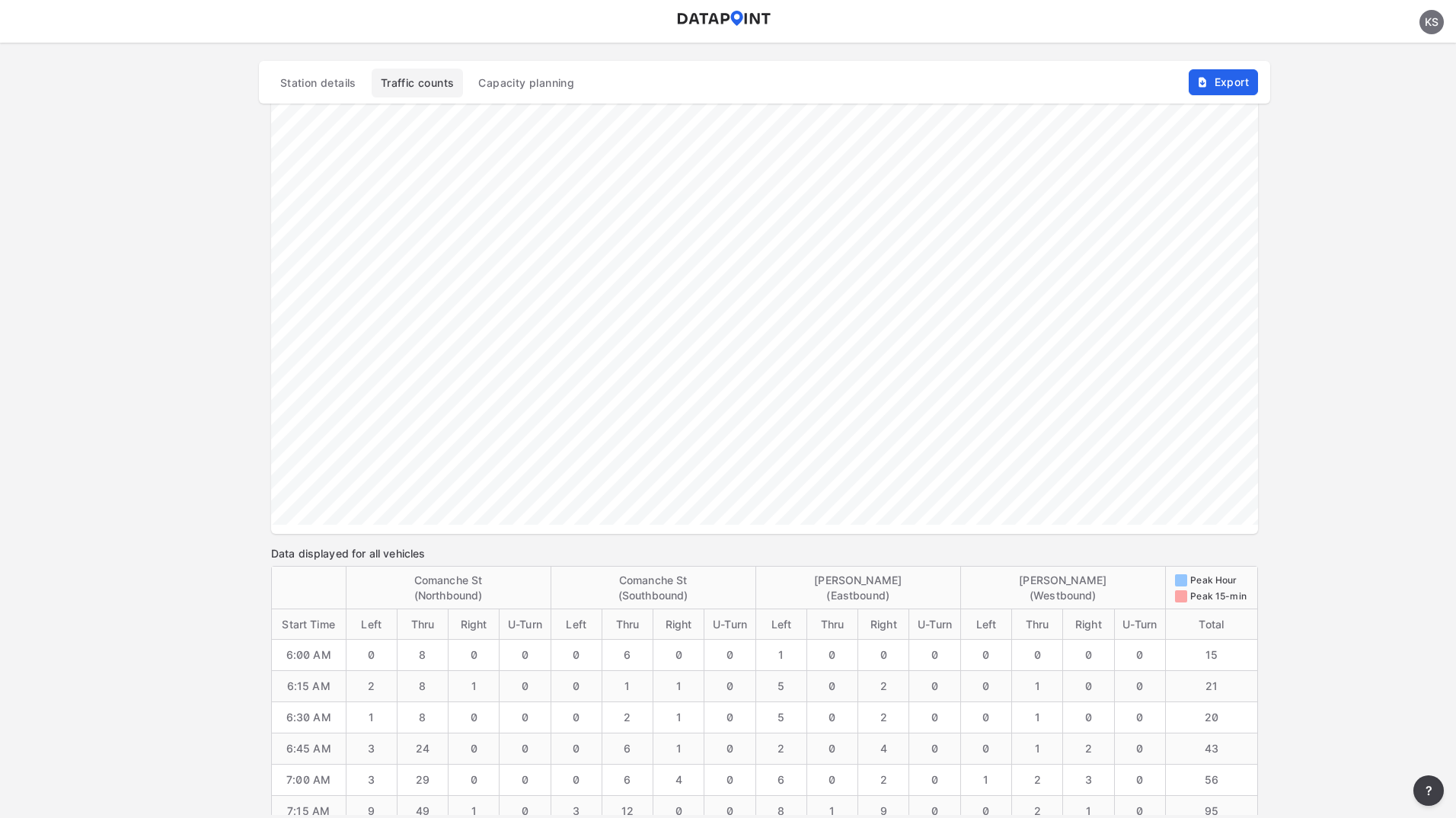
click at [1341, 411] on div "Station details Traffic counts Capacity planning Export Station 142 Comanche St…" at bounding box center [728, 451] width 1456 height 818
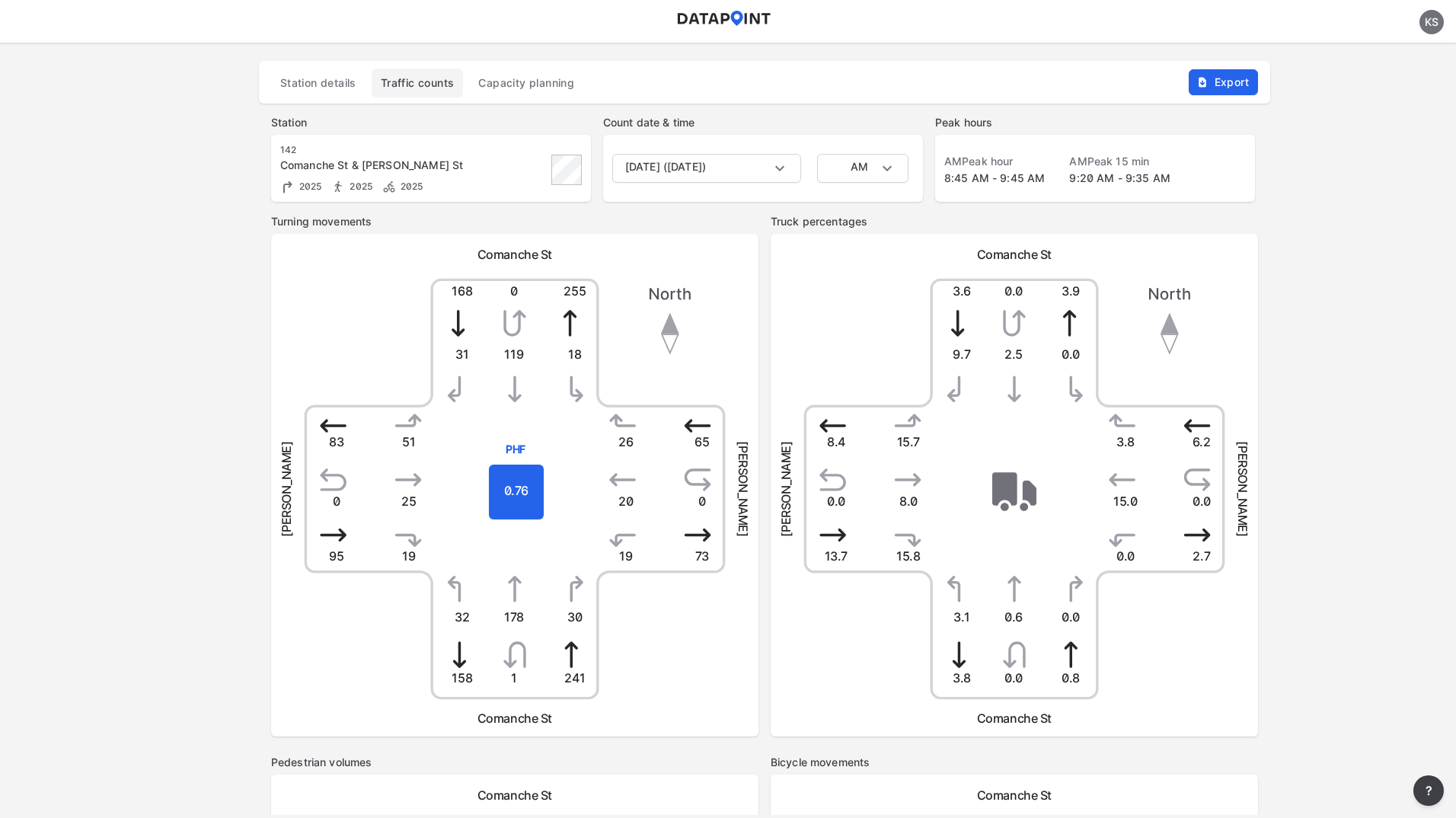
scroll to position [0, 0]
click at [680, 26] on header "KS" at bounding box center [728, 21] width 1456 height 43
click at [680, 43] on body "KS Station details Traffic counts Capacity planning Export Station 142 Comanche…" at bounding box center [728, 43] width 1456 height 0
click at [680, 166] on li "[DATE] ([DATE])" at bounding box center [659, 169] width 94 height 29
click at [857, 43] on body "KS Station details Traffic counts Capacity planning Export Station 142 Comanche…" at bounding box center [728, 43] width 1456 height 0
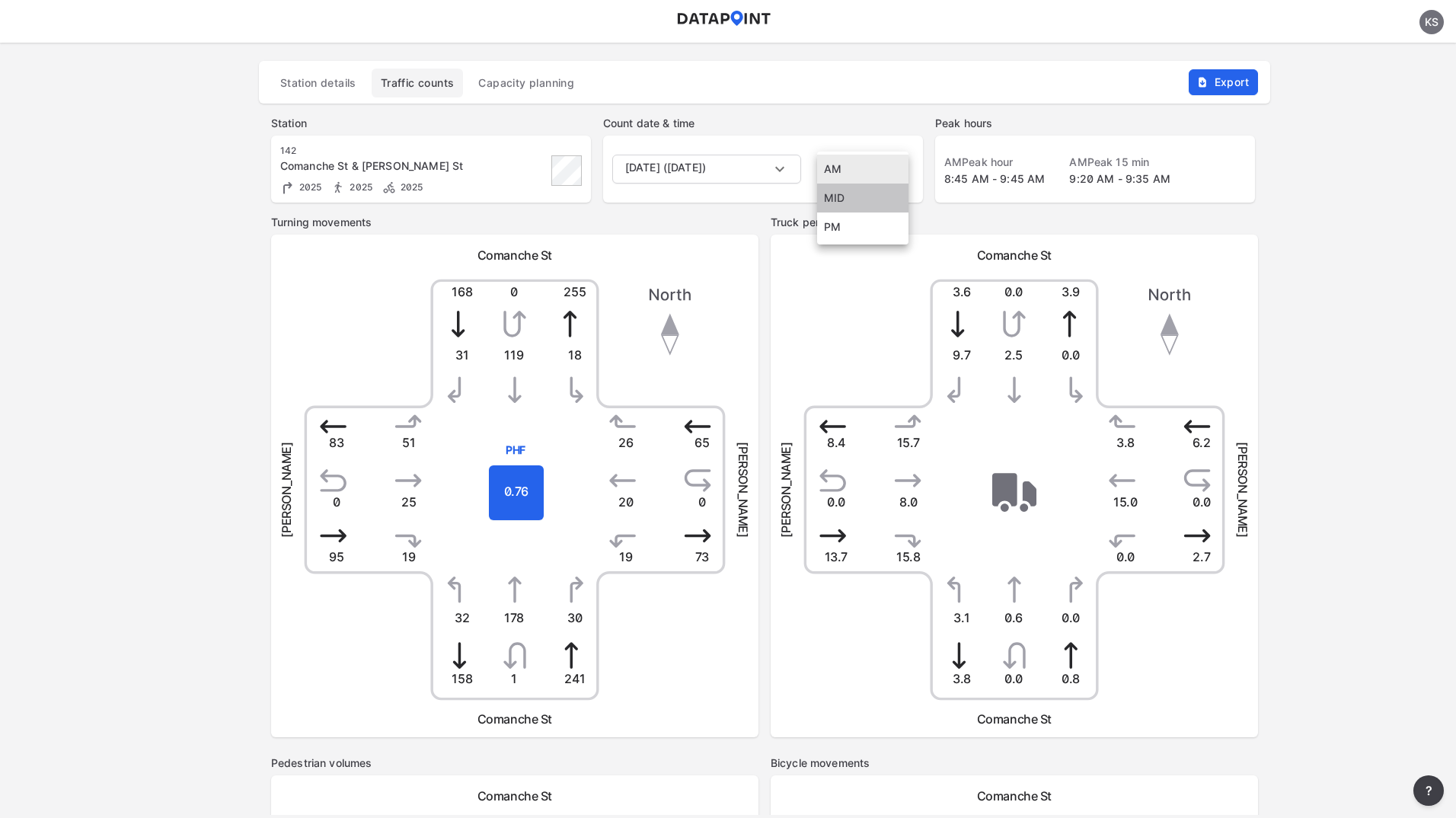
click at [861, 197] on li "MID" at bounding box center [862, 197] width 91 height 29
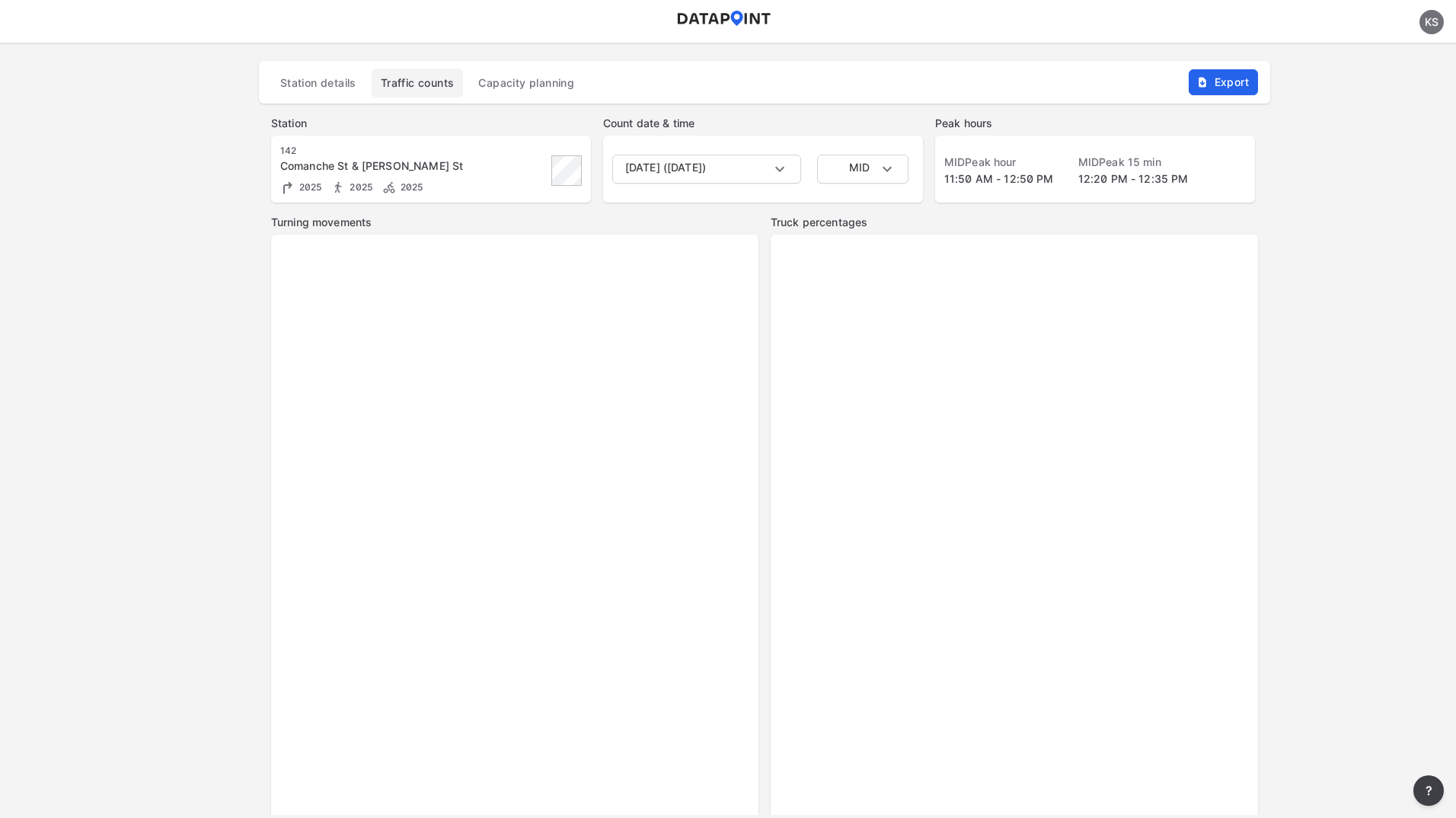
click at [861, 43] on body "KS Station details Traffic counts Capacity planning Export Station 142 Comanche…" at bounding box center [728, 43] width 1456 height 0
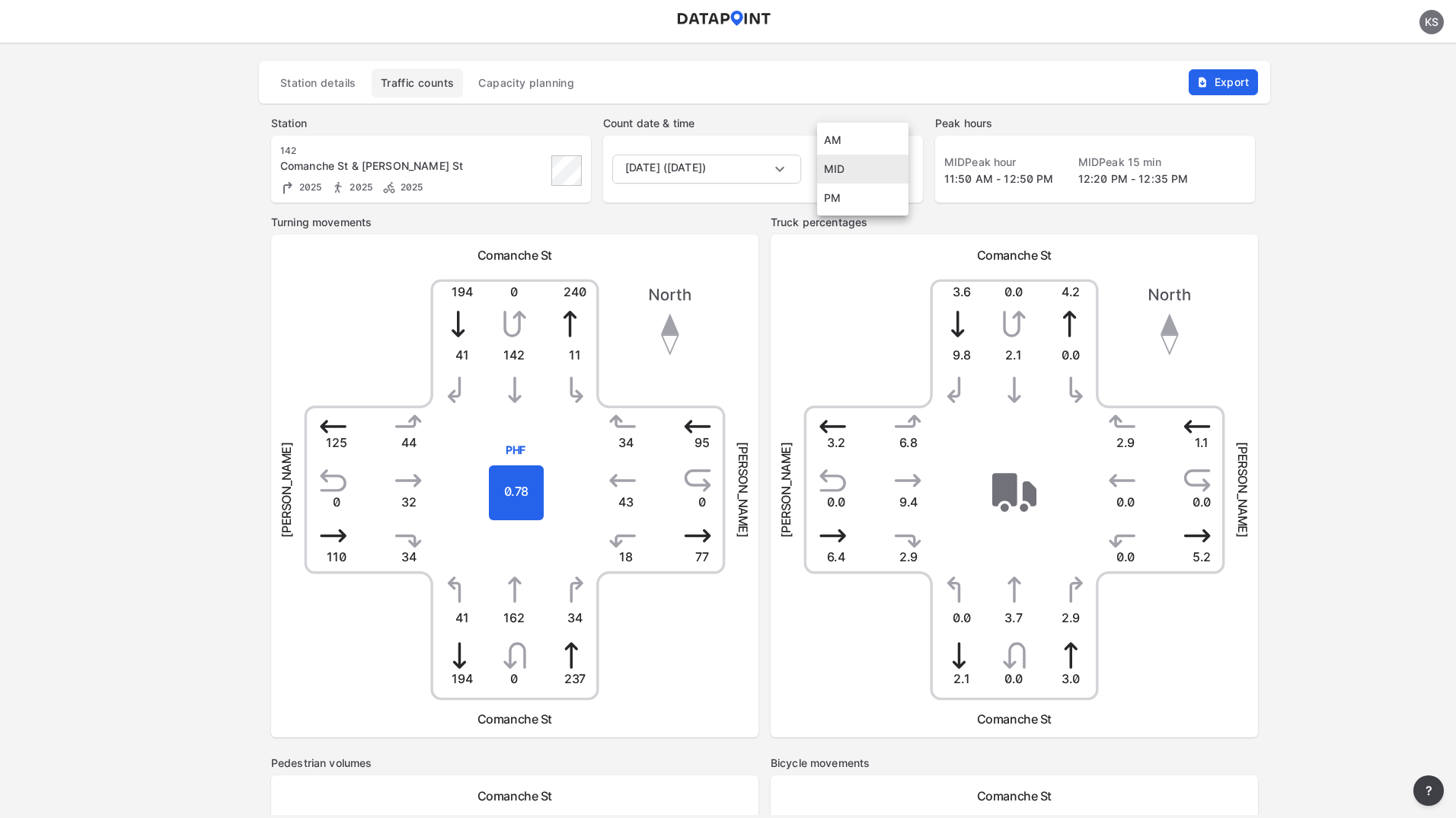
click at [861, 200] on li "PM" at bounding box center [862, 197] width 91 height 29
click at [859, 43] on body "KS Station details Traffic counts Capacity planning Export Station 142 Comanche…" at bounding box center [728, 43] width 1456 height 0
click at [841, 106] on li "AM" at bounding box center [862, 111] width 91 height 29
type input "AM"
click at [95, 409] on div "Station details Traffic counts Capacity planning Export Station 142 Comanche St…" at bounding box center [728, 451] width 1456 height 818
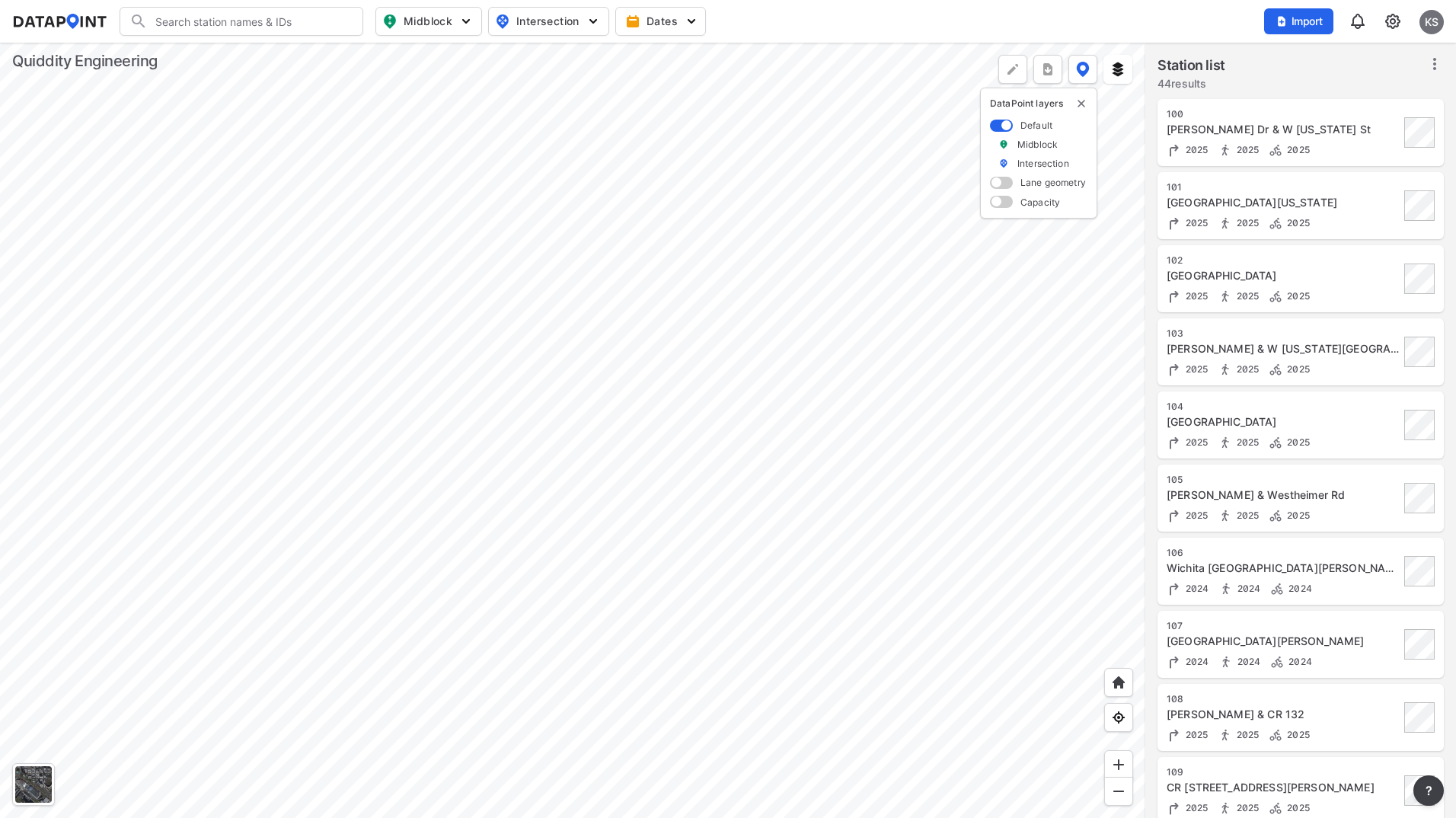
click at [1438, 62] on icon at bounding box center [1434, 64] width 18 height 18
click at [1386, 107] on li "Select stations & export" at bounding box center [1362, 97] width 177 height 27
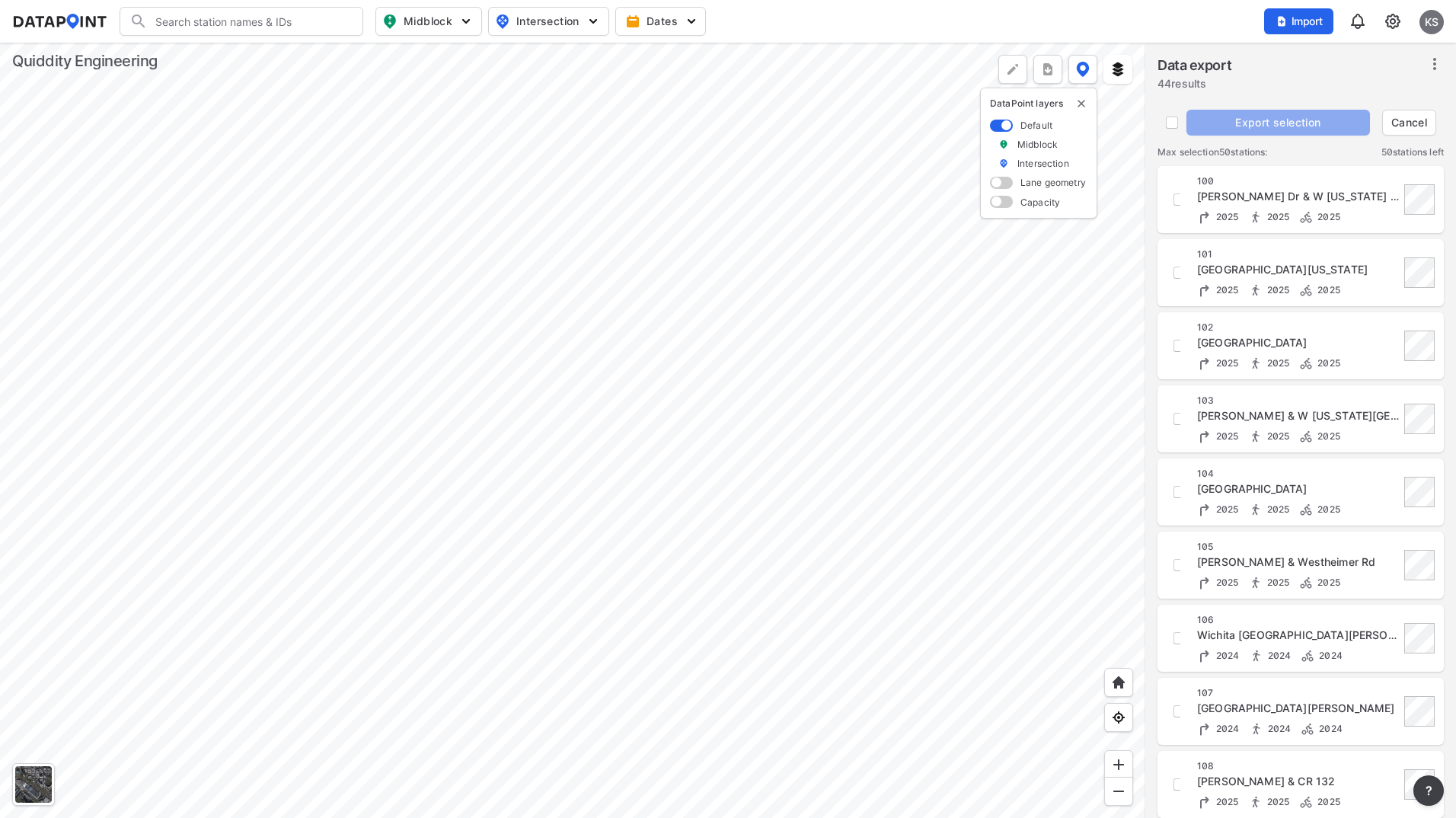
click at [677, 451] on div at bounding box center [573, 430] width 1145 height 775
checkbox input "false"
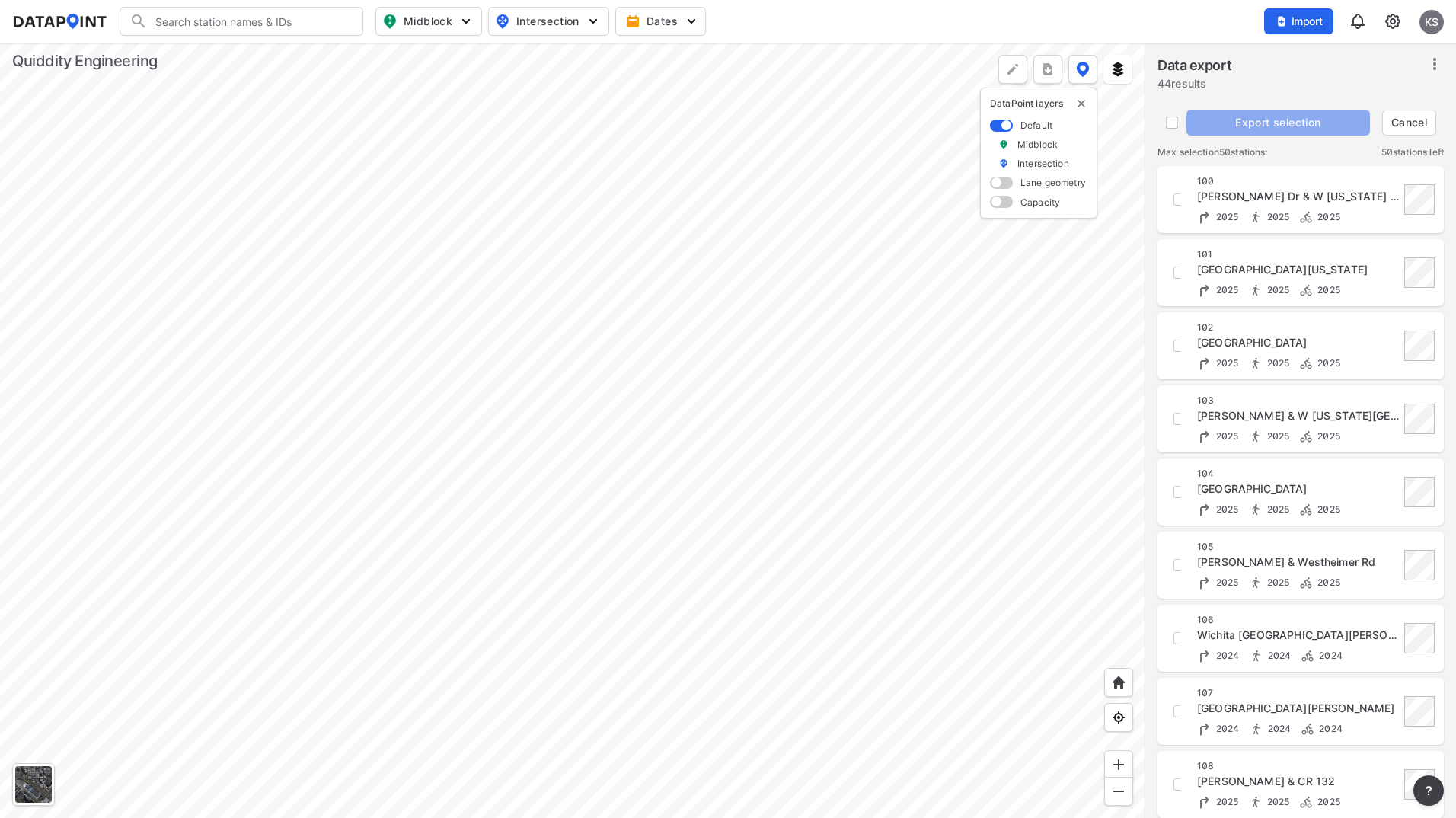
checkbox input "false"
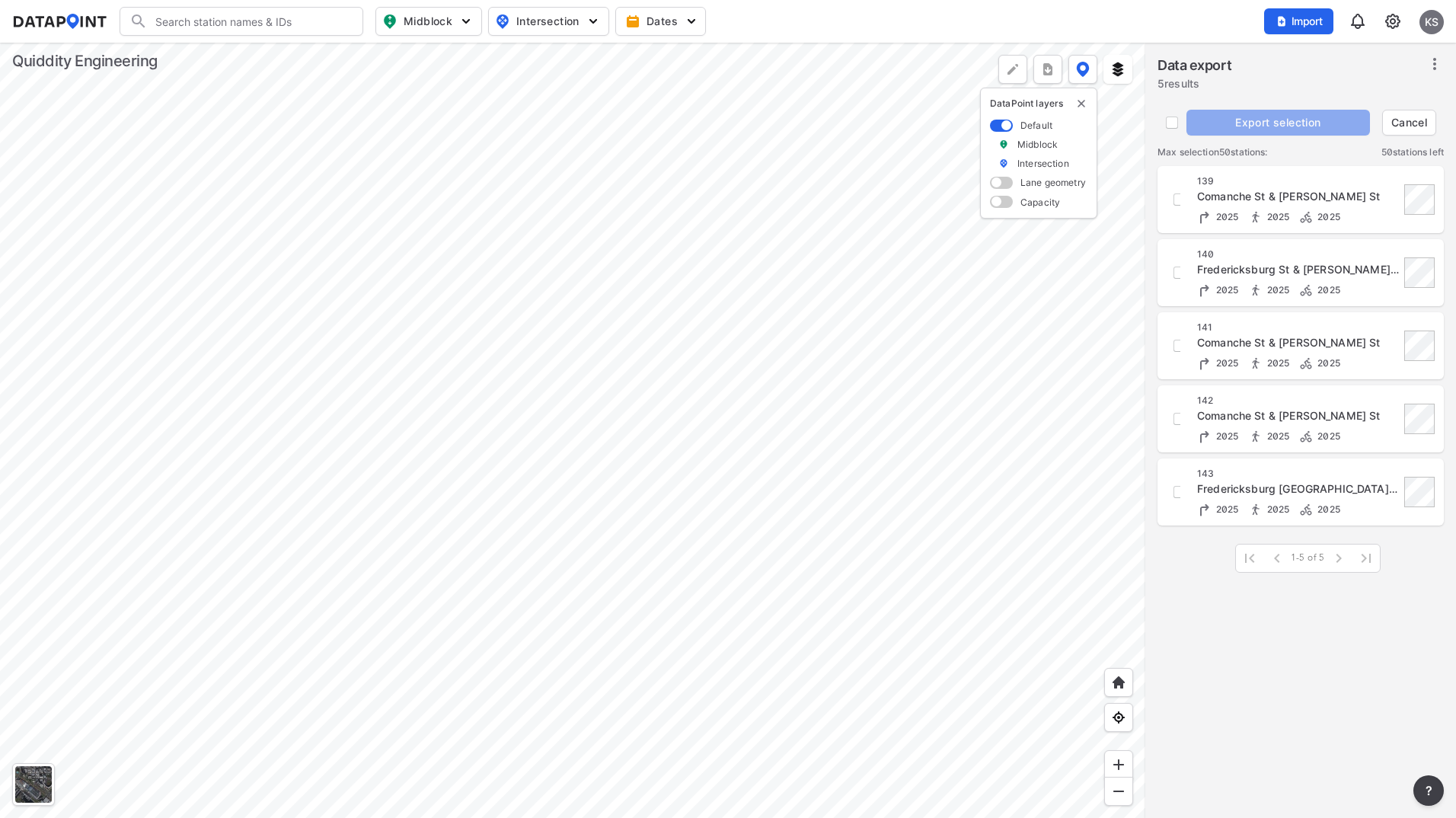
click at [637, 324] on div at bounding box center [573, 430] width 1145 height 775
click at [617, 326] on div at bounding box center [573, 430] width 1145 height 775
click at [532, 335] on div at bounding box center [573, 430] width 1145 height 775
click at [1184, 201] on div "139 Comanche St & Hutchison St 2025 2025 2025" at bounding box center [1300, 200] width 268 height 49
click at [1175, 202] on input "decorative checkbox" at bounding box center [1179, 200] width 26 height 26
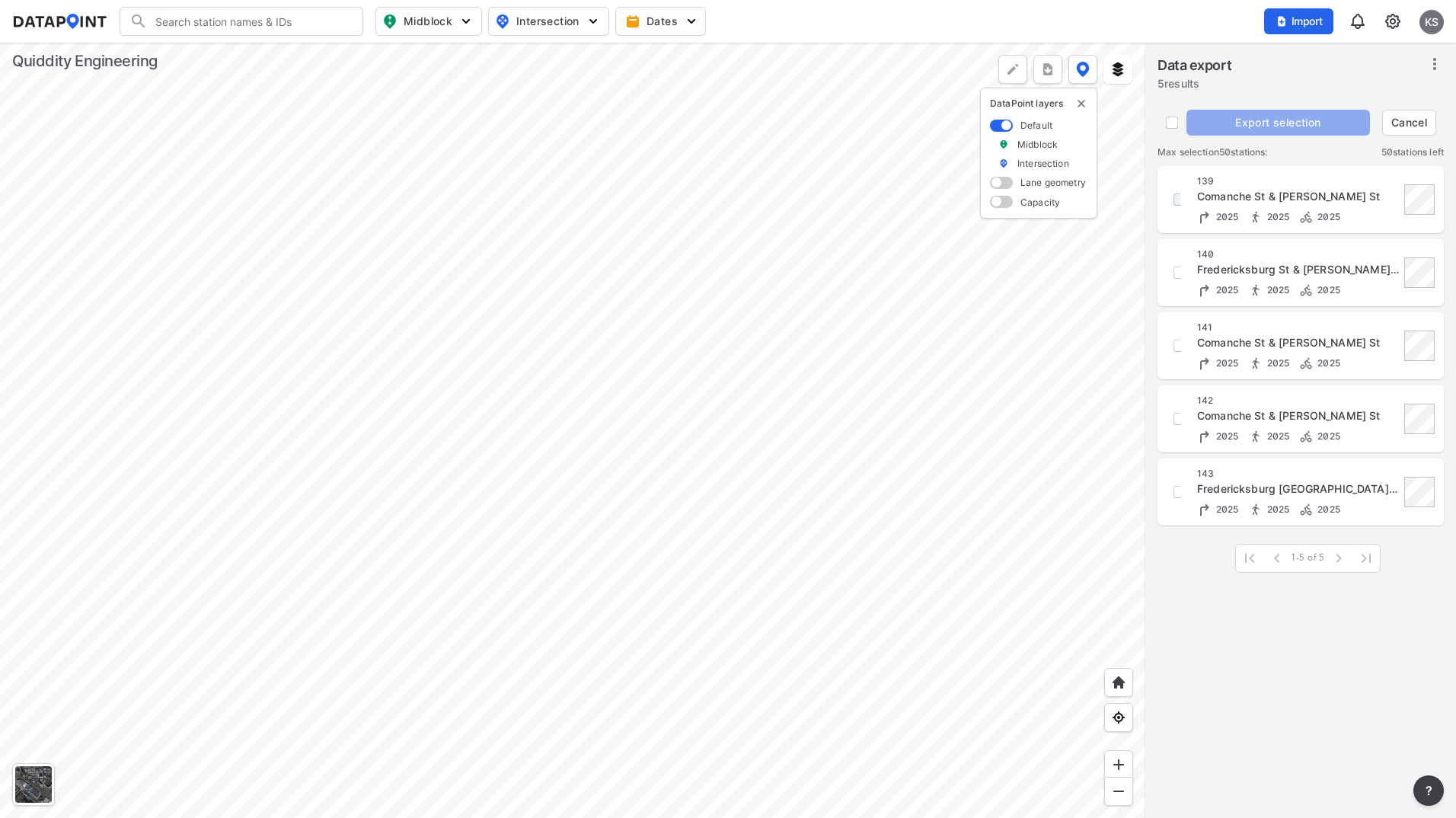
checkbox input "true"
click at [1172, 279] on input "decorative checkbox" at bounding box center [1179, 273] width 26 height 26
checkbox input "true"
click at [1177, 345] on input "decorative checkbox" at bounding box center [1179, 346] width 26 height 26
checkbox input "true"
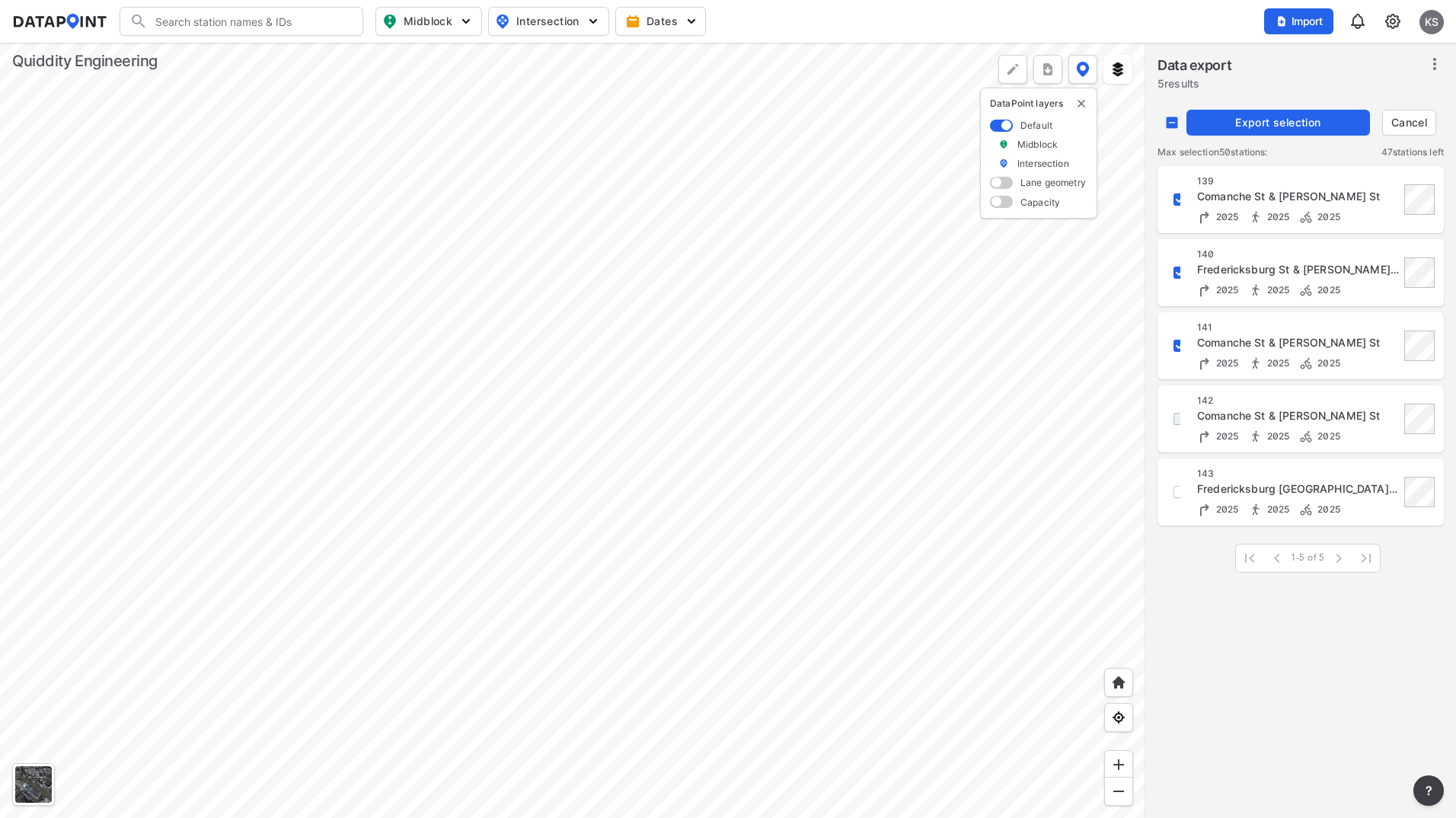
click at [1172, 421] on input "decorative checkbox" at bounding box center [1179, 419] width 26 height 26
checkbox input "true"
click at [1177, 493] on input "decorative checkbox" at bounding box center [1179, 492] width 26 height 26
checkbox input "true"
click at [1242, 124] on span "Export selection" at bounding box center [1278, 122] width 171 height 16
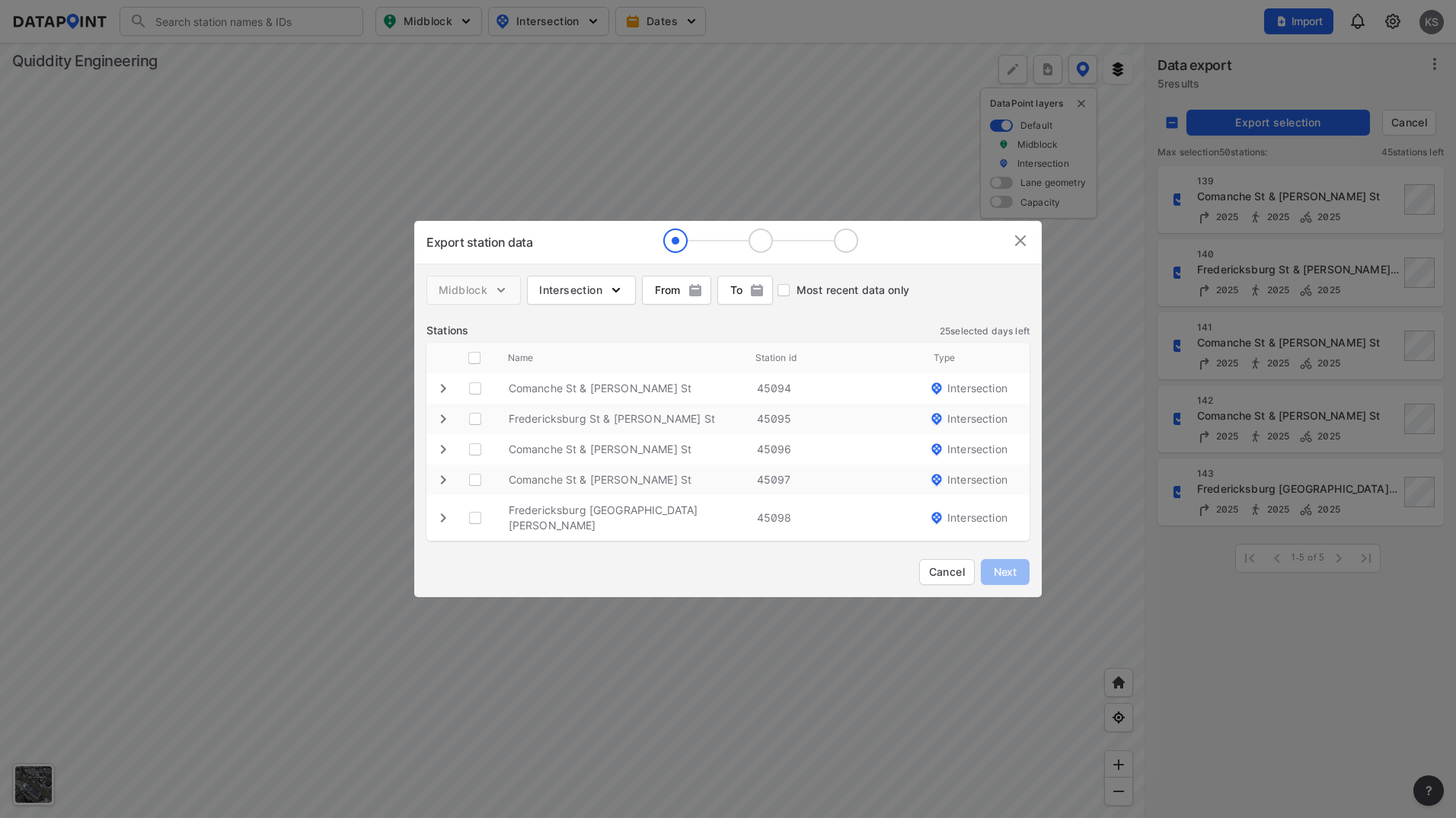
click at [684, 298] on span "button" at bounding box center [675, 290] width 69 height 16
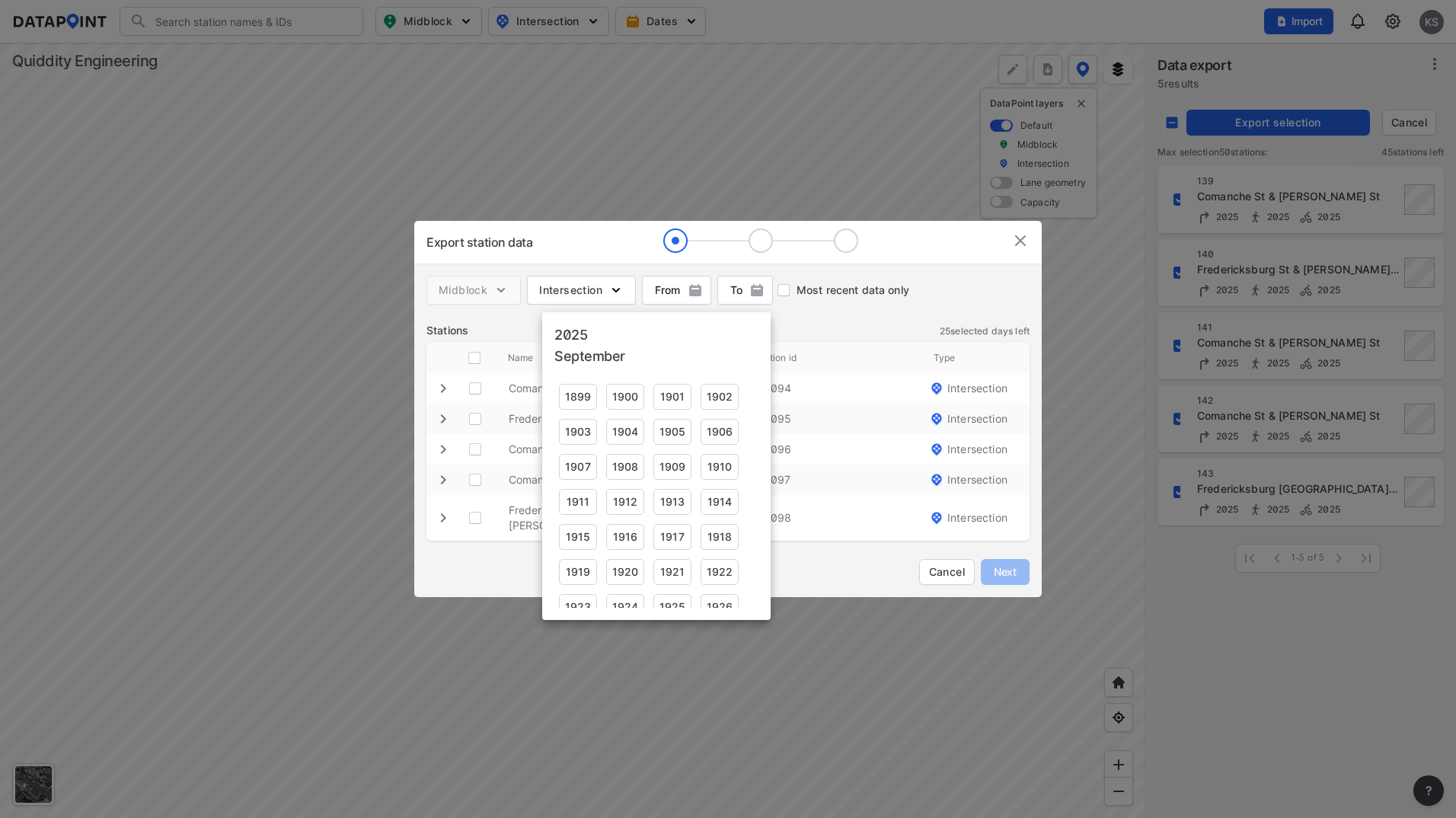
scroll to position [990, 0]
drag, startPoint x: 679, startPoint y: 298, endPoint x: 715, endPoint y: 293, distance: 36.3
click at [679, 297] on div at bounding box center [728, 409] width 1456 height 818
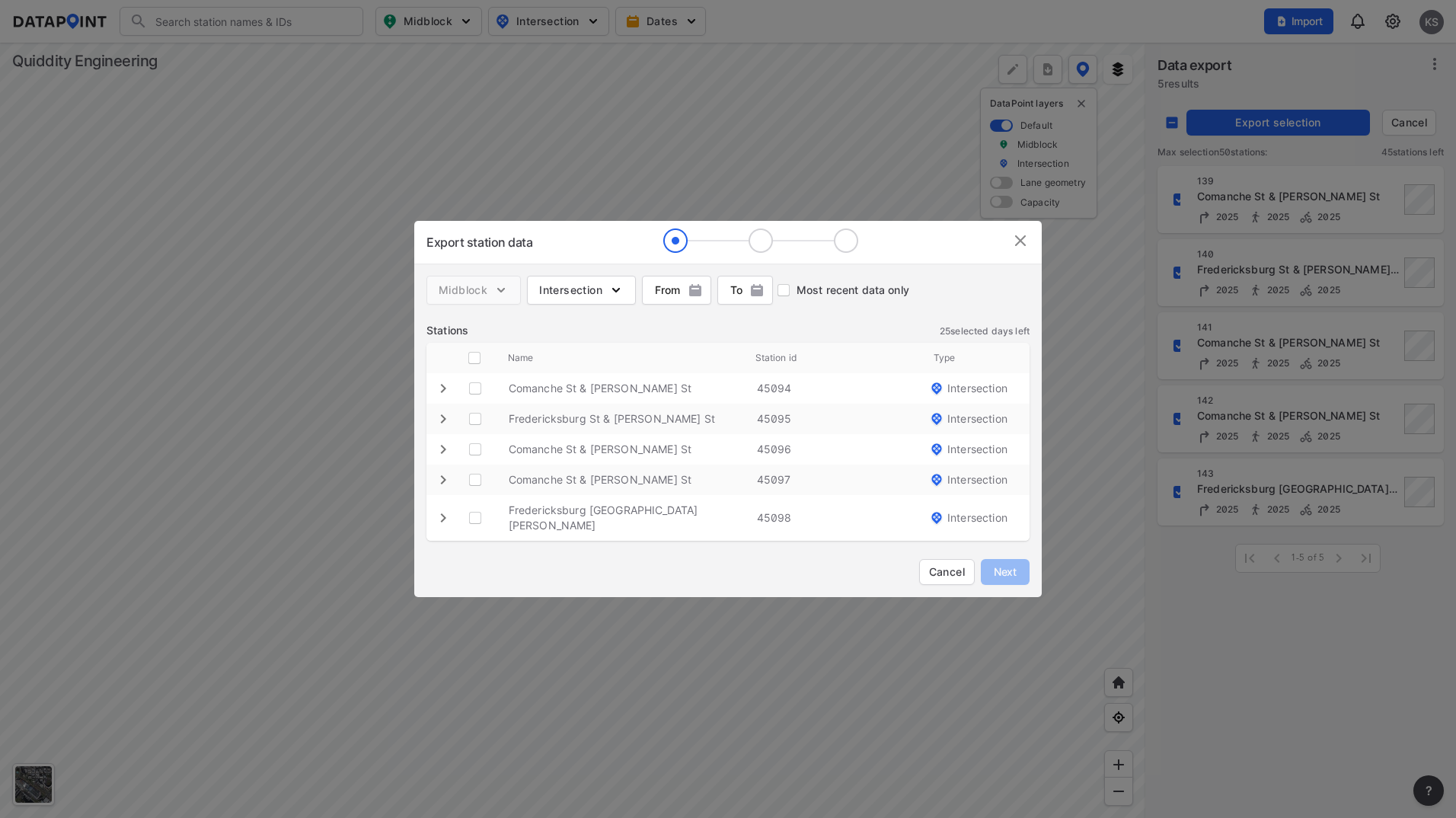
click at [727, 293] on div "2025 September 1899 1900 1901 1902 1903 1904 1905 1906 1907 1908 1909 1910 1911…" at bounding box center [728, 409] width 1456 height 818
click at [751, 295] on span "button" at bounding box center [744, 290] width 56 height 16
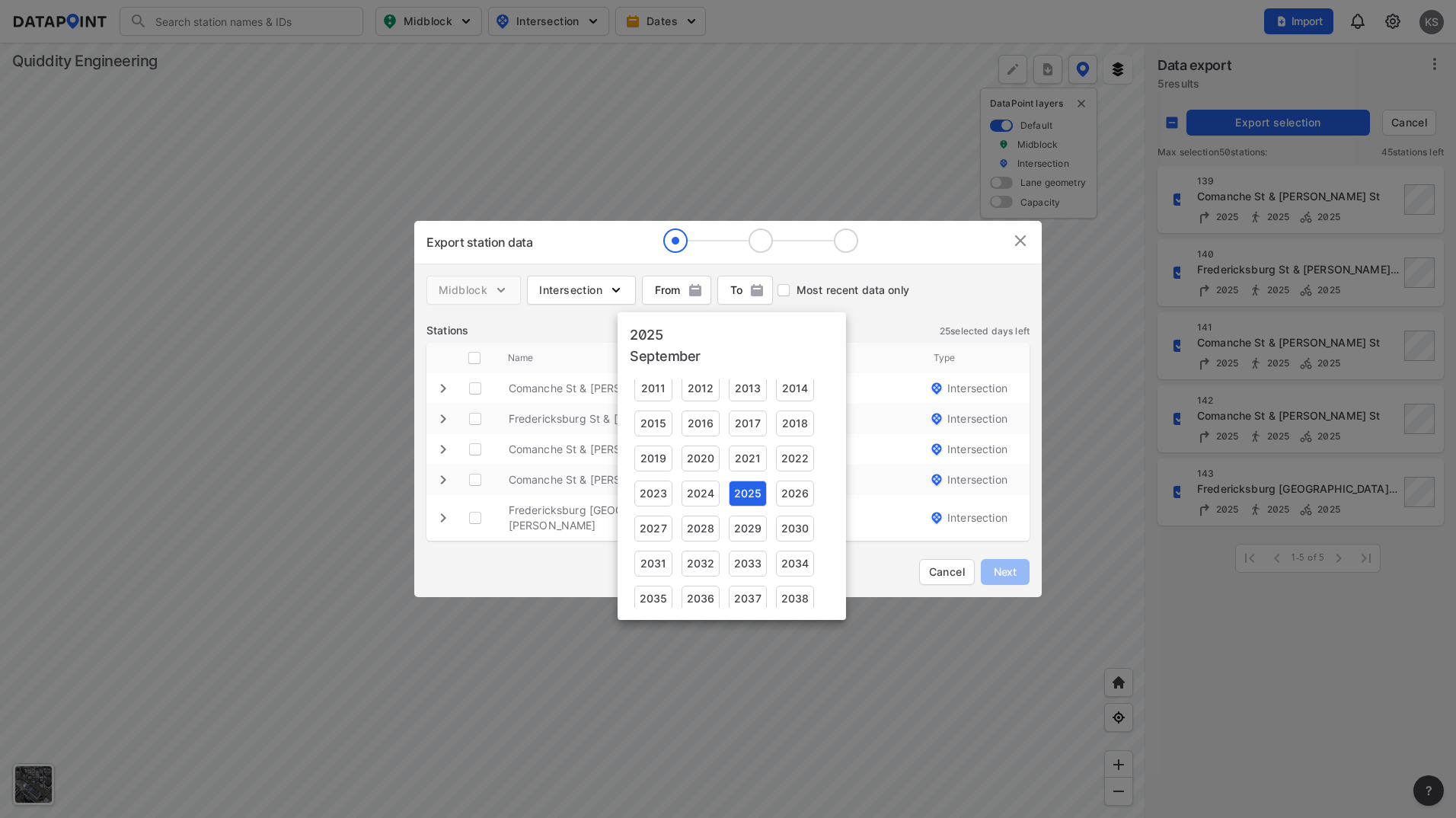
click at [751, 295] on div at bounding box center [728, 409] width 1456 height 818
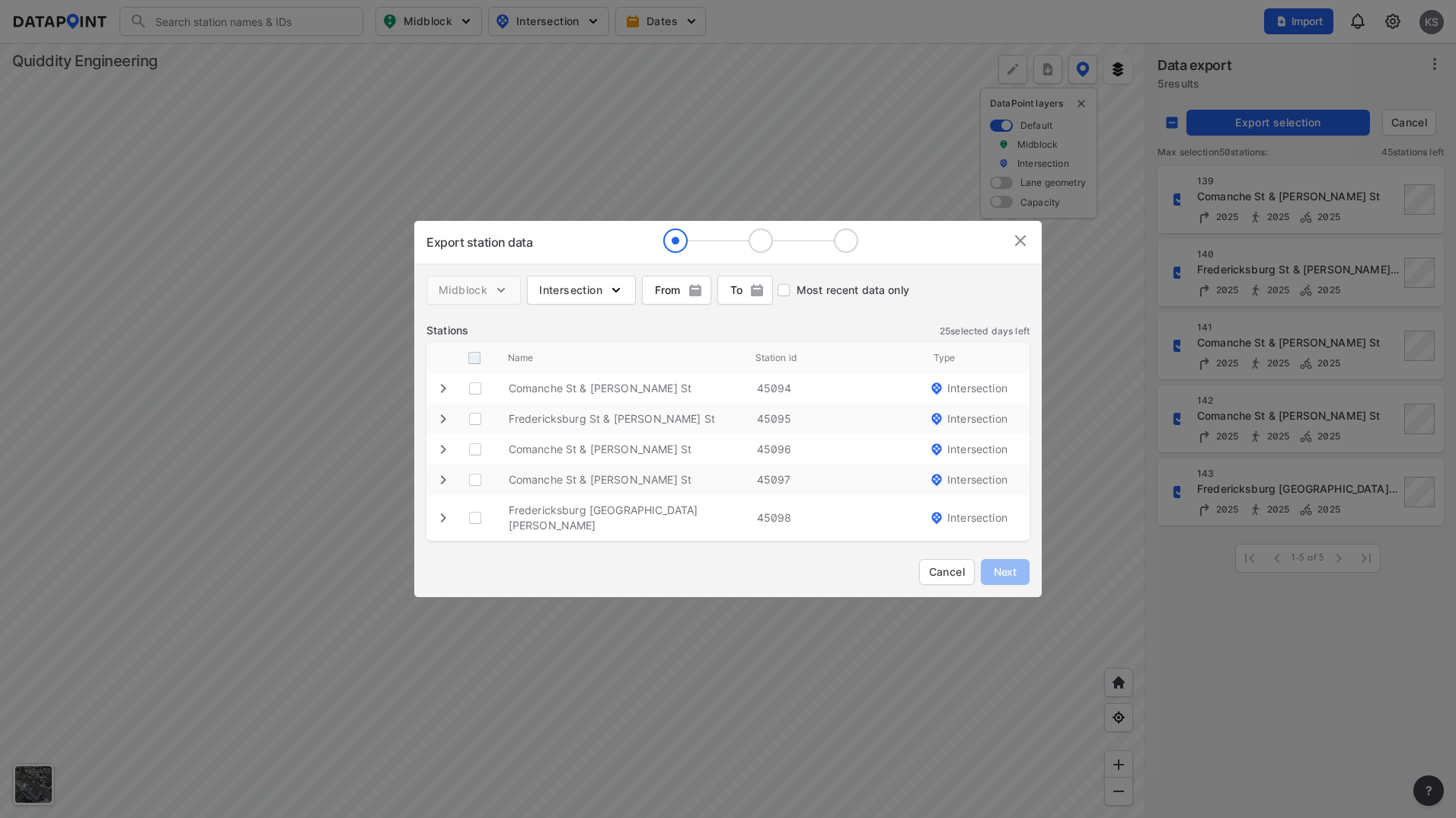
click at [483, 364] on input "decorative checkbox" at bounding box center [474, 358] width 29 height 29
checkbox input "true"
checkbox St "true"
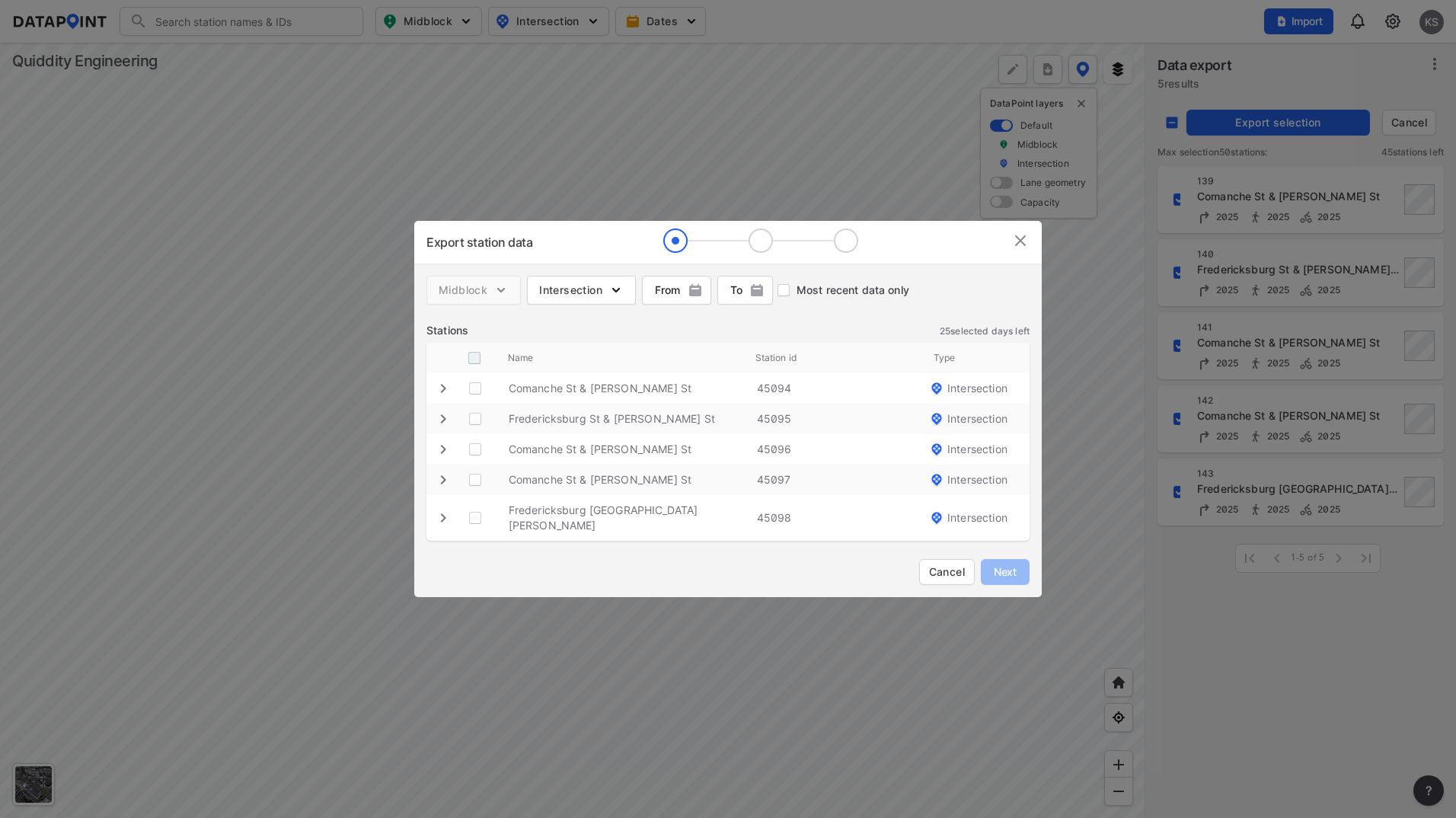
checkbox St "true"
click at [1002, 565] on span "Next" at bounding box center [1005, 572] width 30 height 16
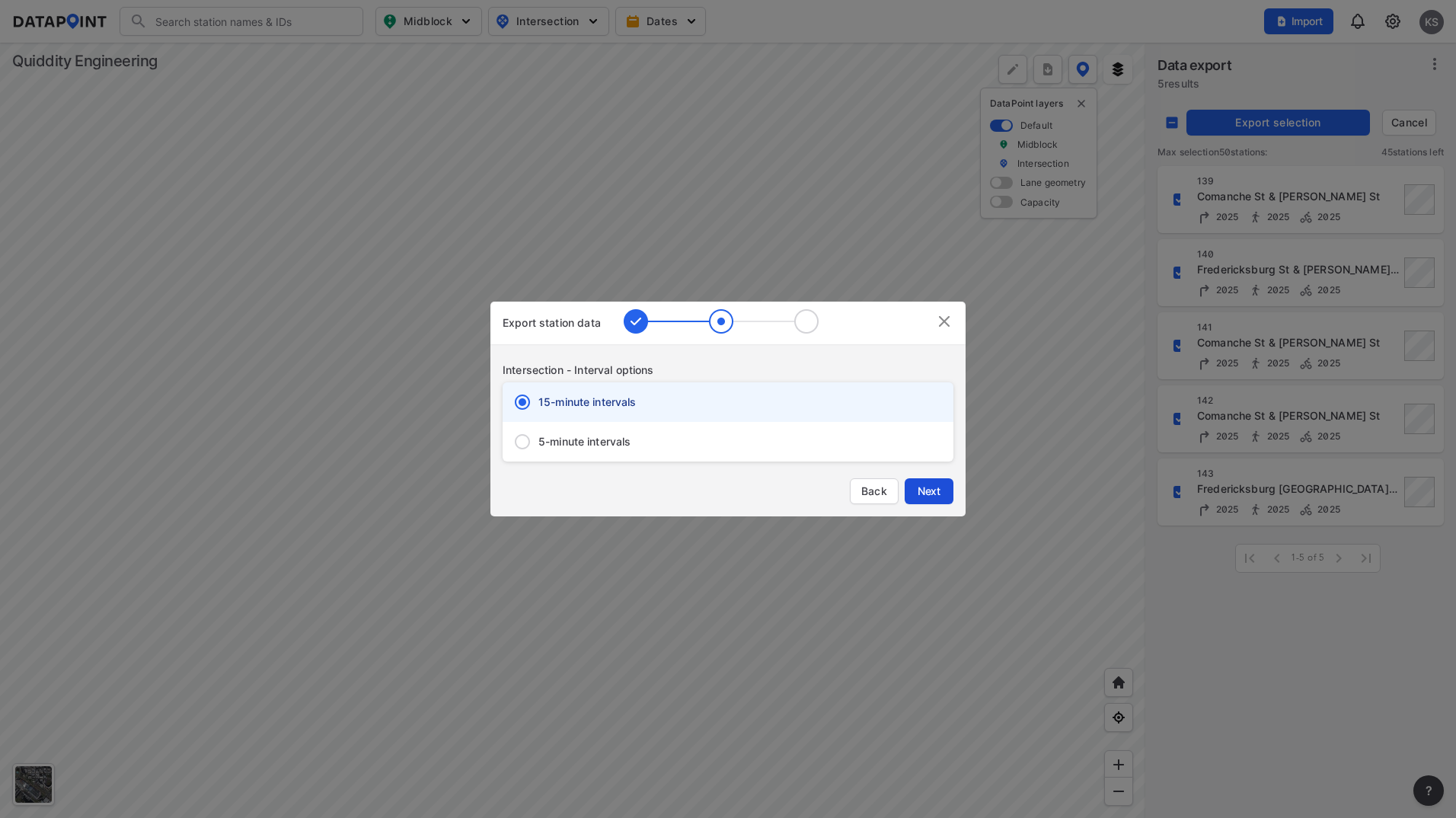
click at [936, 490] on span "Next" at bounding box center [928, 491] width 30 height 16
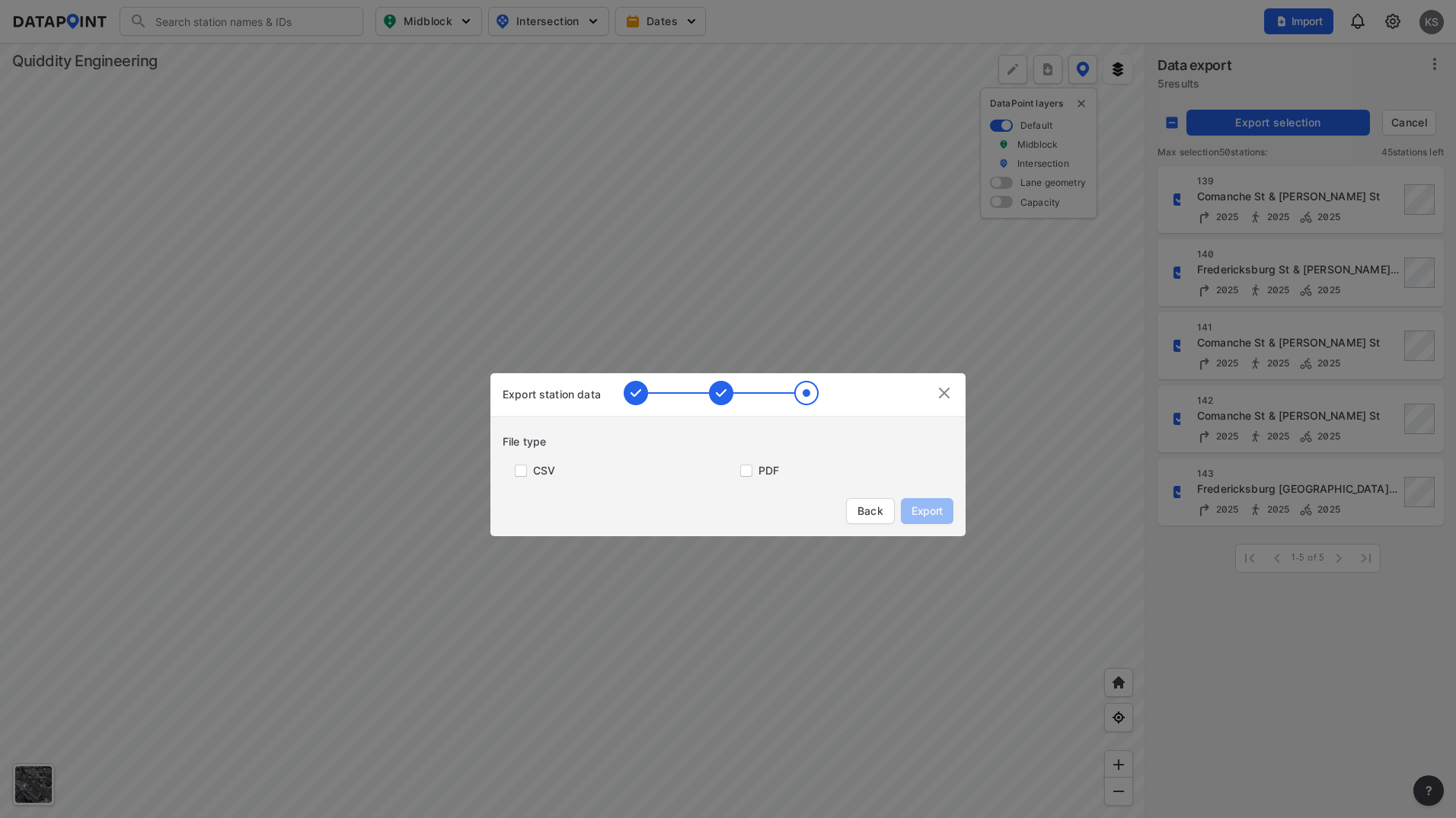
drag, startPoint x: 514, startPoint y: 471, endPoint x: 572, endPoint y: 471, distance: 58.0
click at [517, 471] on input "primary checkbox" at bounding box center [518, 470] width 30 height 12
checkbox input "true"
click at [744, 472] on input "primary checkbox" at bounding box center [743, 470] width 30 height 12
checkbox input "true"
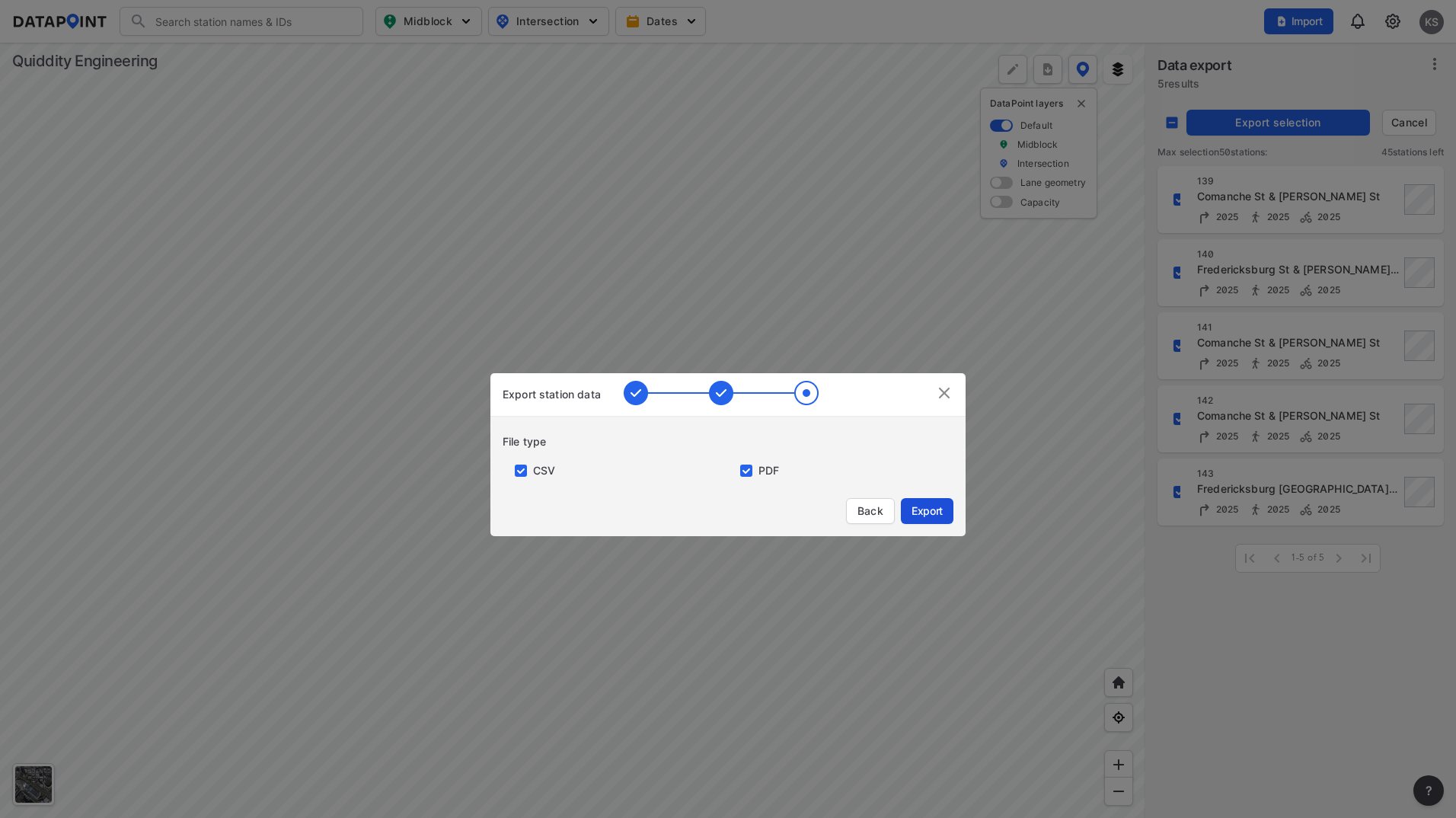
click at [936, 523] on button "Export" at bounding box center [927, 511] width 53 height 26
